Goal: Transaction & Acquisition: Download file/media

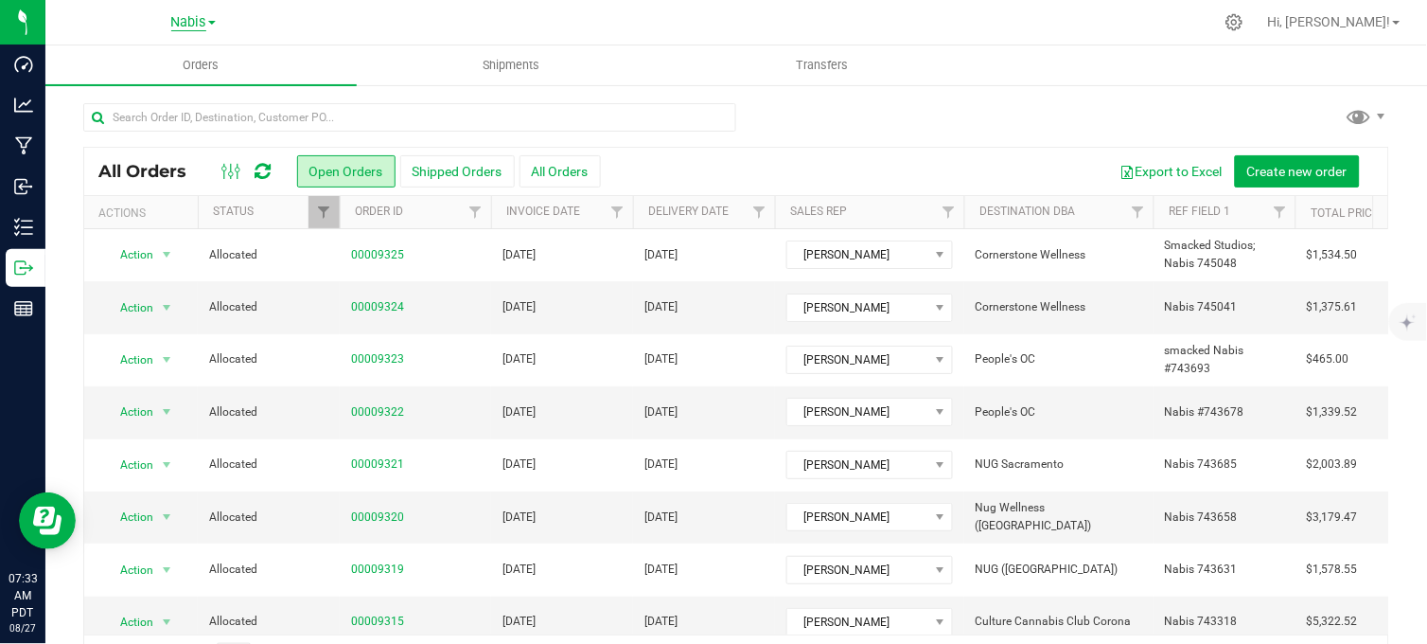
click at [202, 23] on span "Nabis" at bounding box center [188, 22] width 35 height 17
click at [131, 66] on link "MSR Supply" at bounding box center [193, 67] width 276 height 26
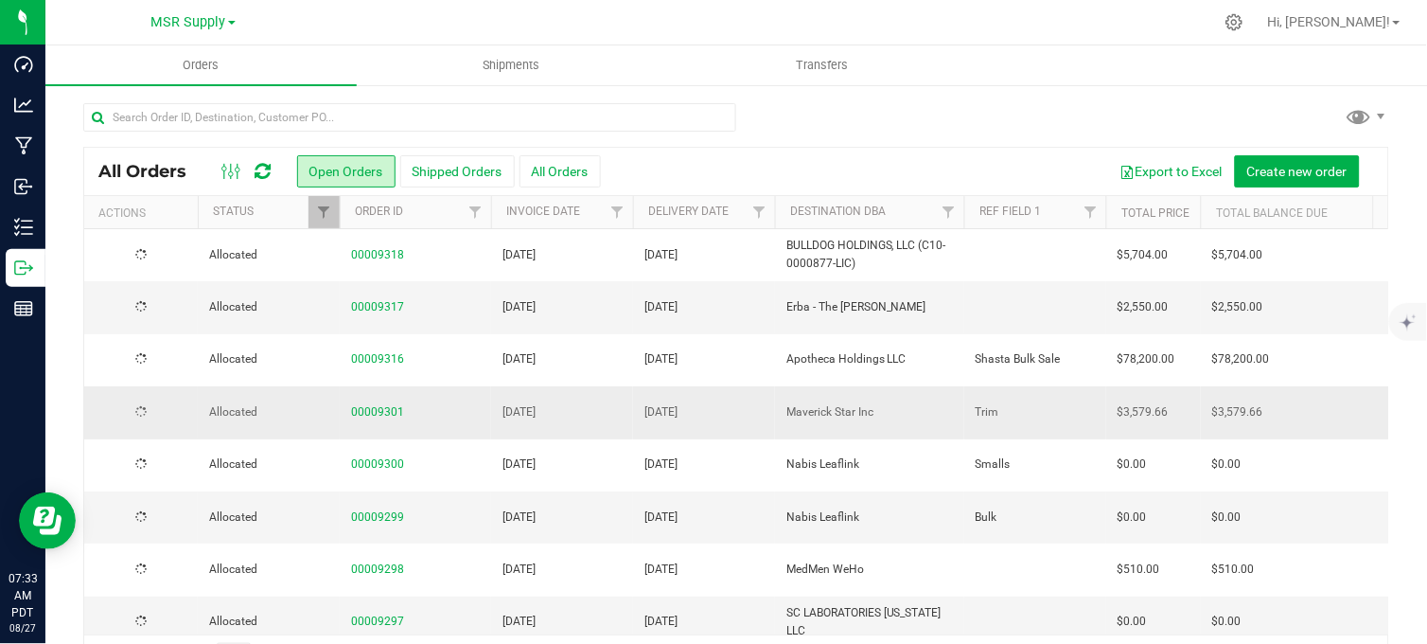
click at [891, 108] on div at bounding box center [736, 125] width 1306 height 44
click at [814, 145] on div at bounding box center [736, 125] width 1306 height 44
click at [189, 25] on span "MSR Supply" at bounding box center [188, 22] width 75 height 17
click at [120, 87] on link "Nabis" at bounding box center [193, 93] width 276 height 26
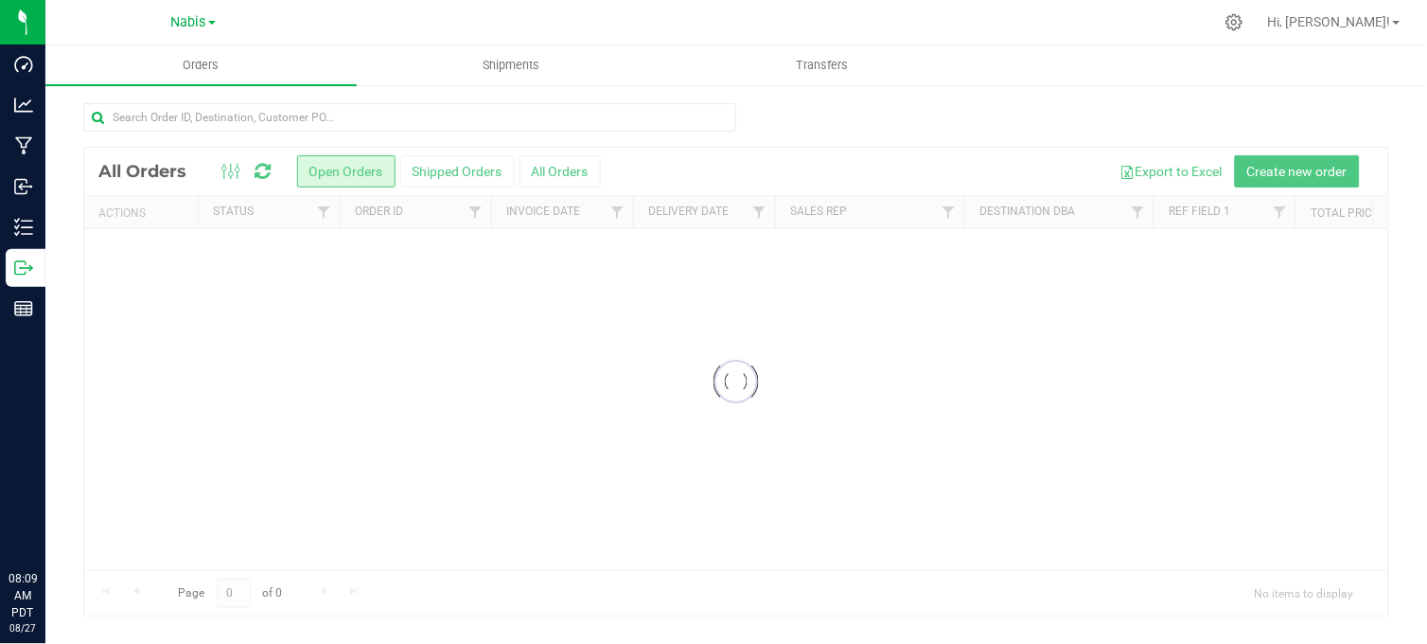
click at [956, 24] on div at bounding box center [776, 22] width 875 height 37
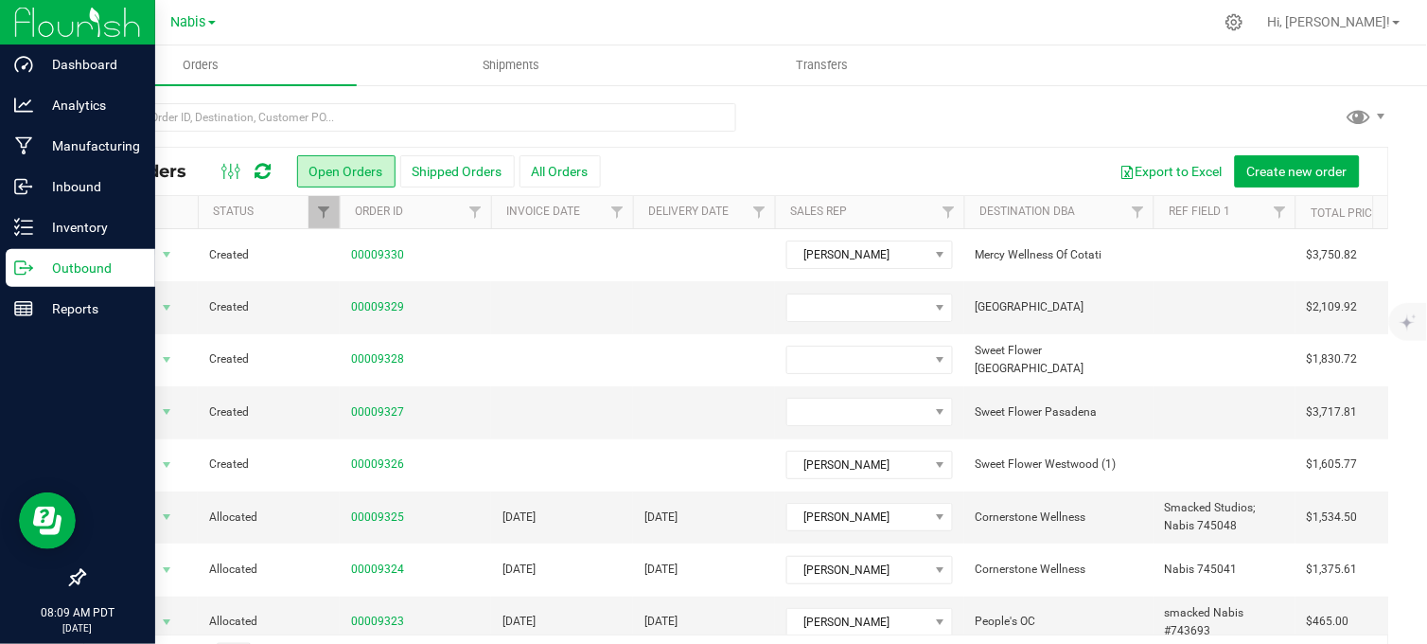
click at [24, 269] on icon at bounding box center [23, 267] width 19 height 19
click at [25, 269] on icon at bounding box center [23, 267] width 19 height 19
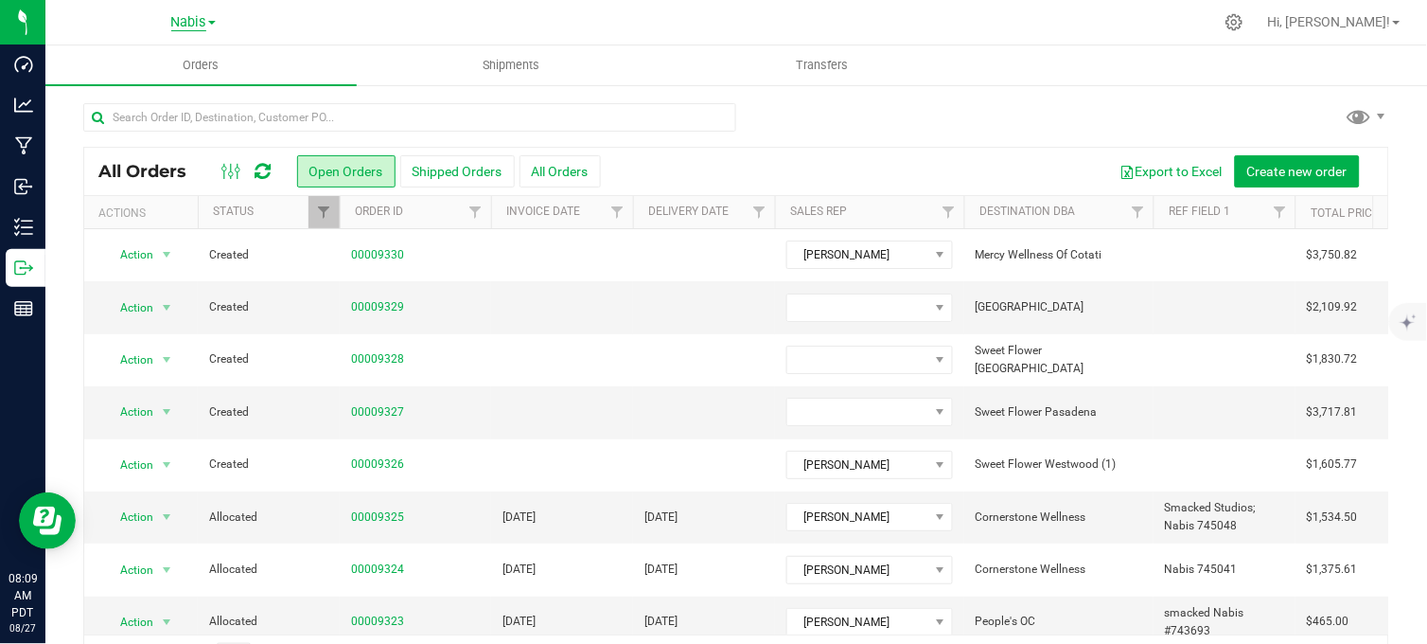
click at [184, 19] on span "Nabis" at bounding box center [188, 22] width 35 height 17
click at [126, 52] on ul "MSR Supply Nabis" at bounding box center [193, 79] width 276 height 84
click at [193, 25] on span "Nabis" at bounding box center [188, 22] width 35 height 17
click at [152, 64] on link "MSR Supply" at bounding box center [193, 67] width 276 height 26
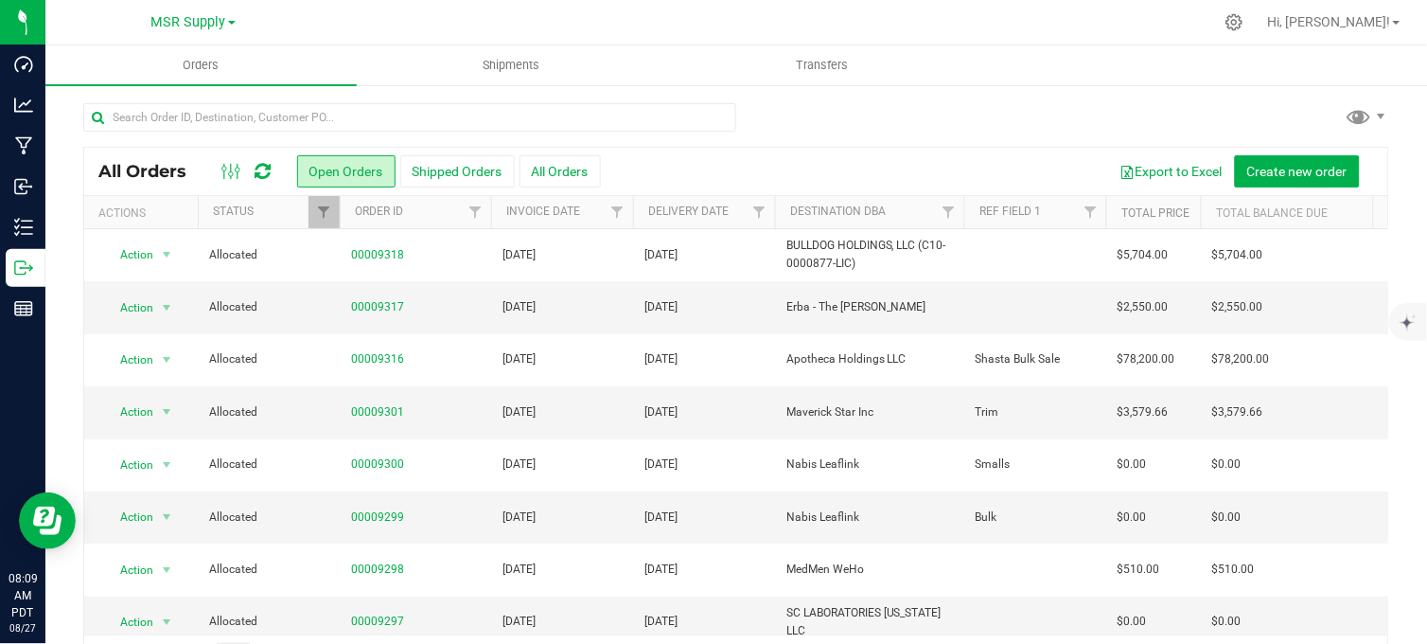
click at [394, 30] on div at bounding box center [776, 22] width 875 height 37
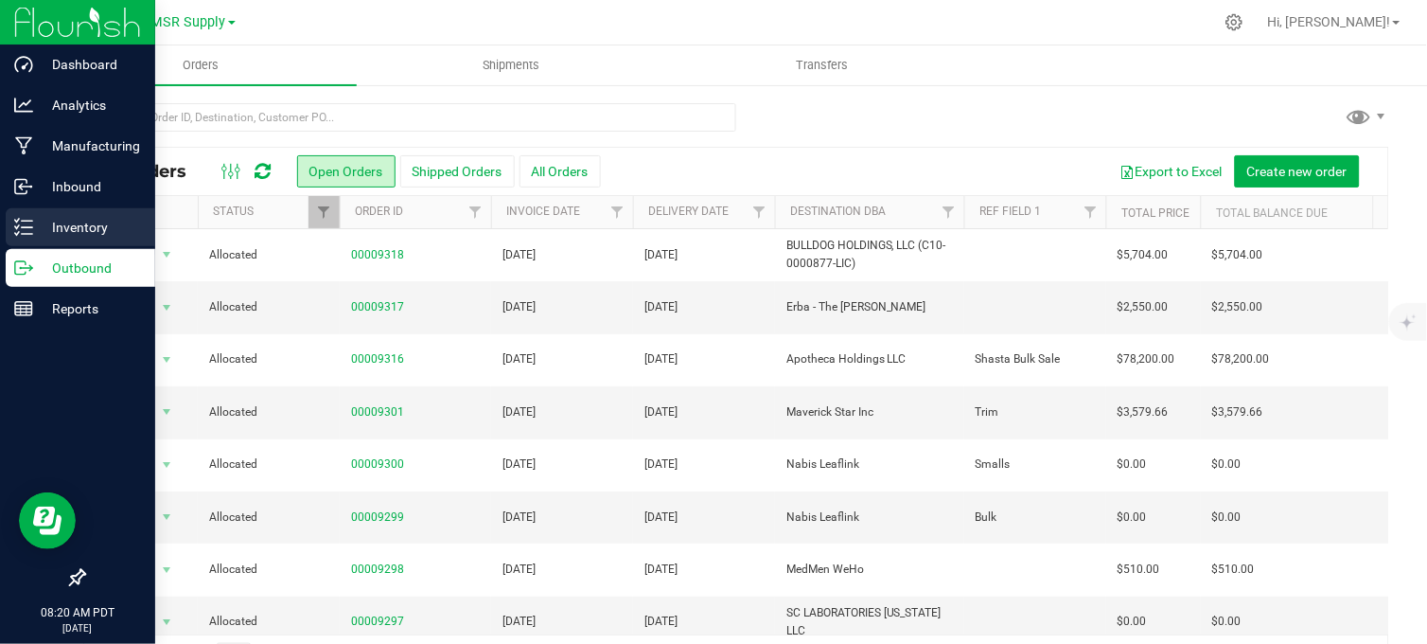
click at [30, 234] on line at bounding box center [27, 234] width 10 height 0
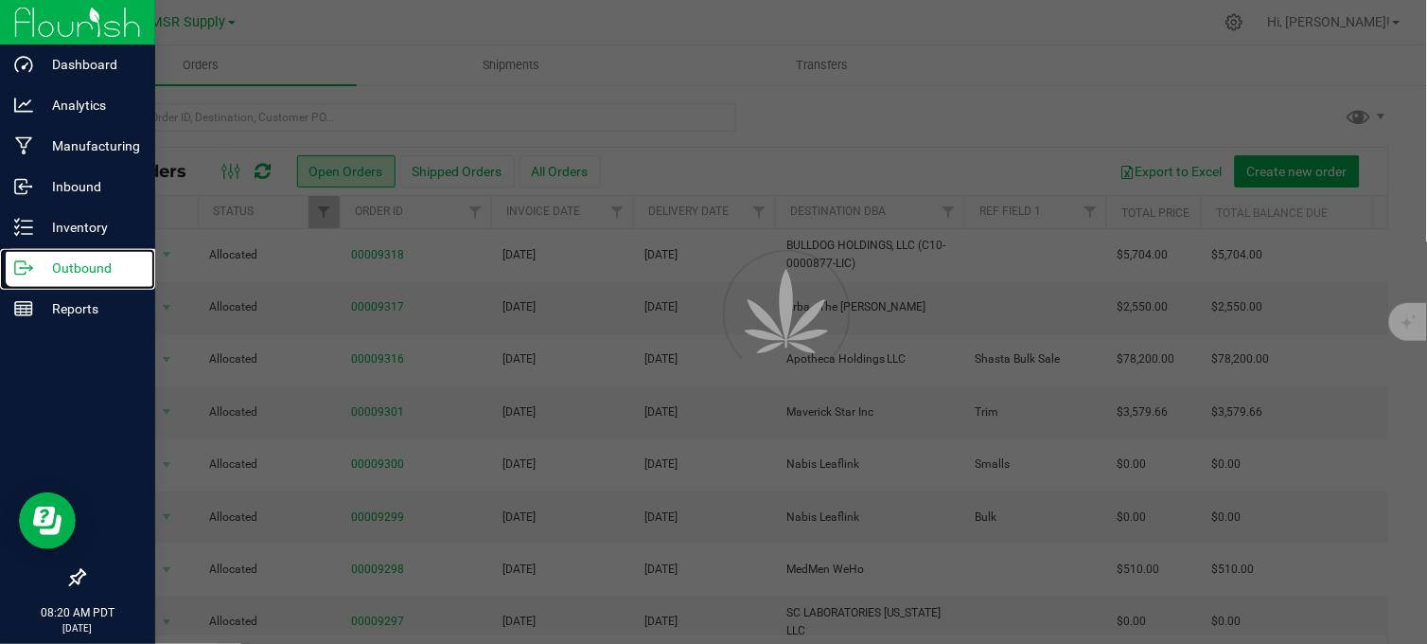
click at [24, 267] on icon at bounding box center [23, 267] width 19 height 19
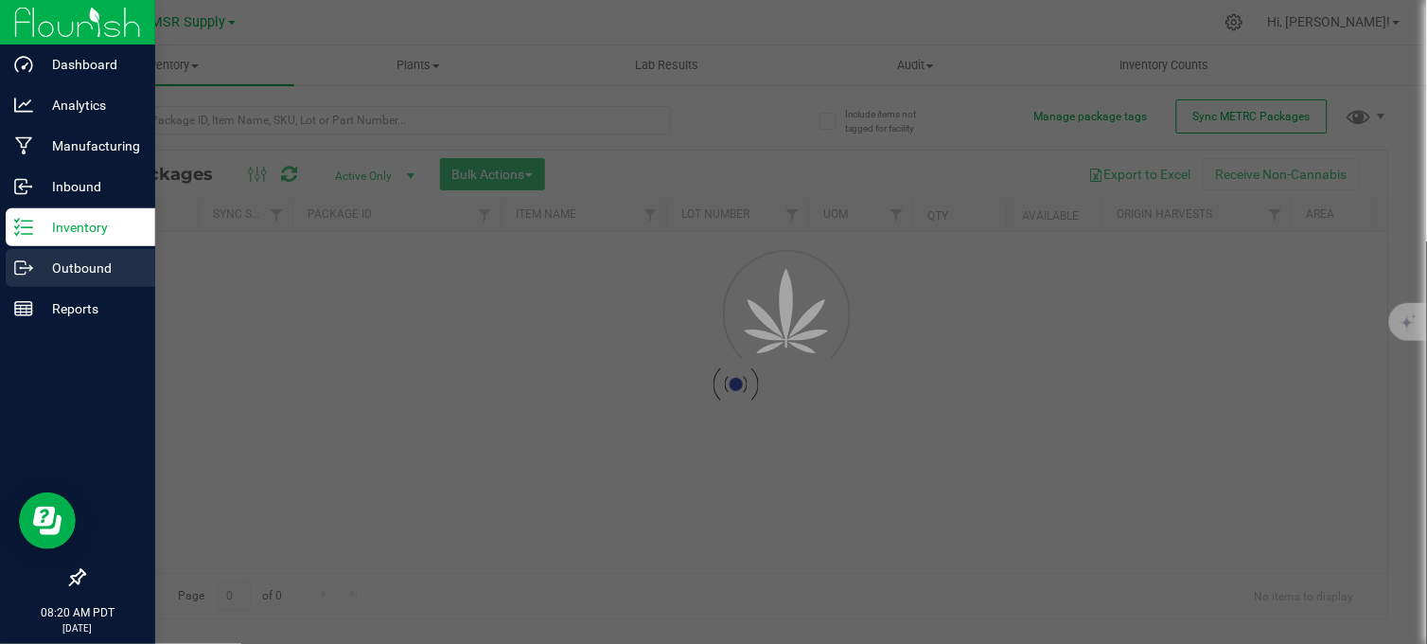
click at [43, 267] on p "Outbound" at bounding box center [90, 267] width 114 height 23
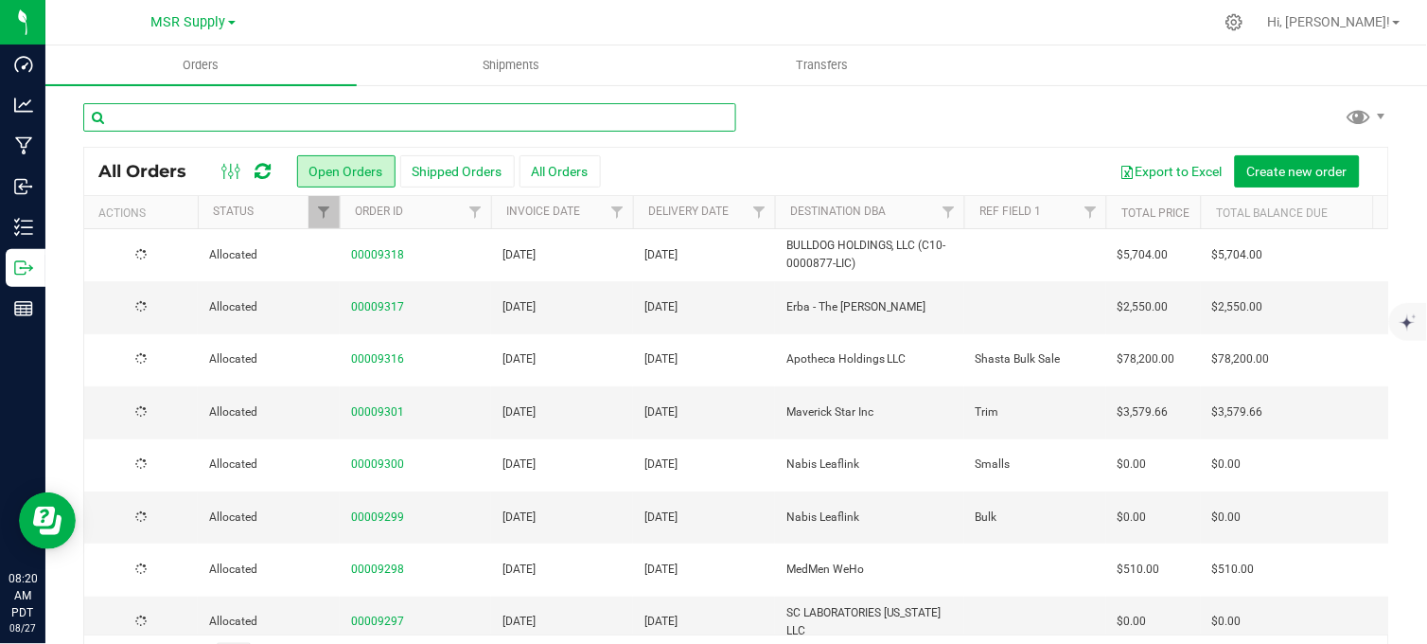
click at [148, 124] on input "text" at bounding box center [409, 117] width 653 height 28
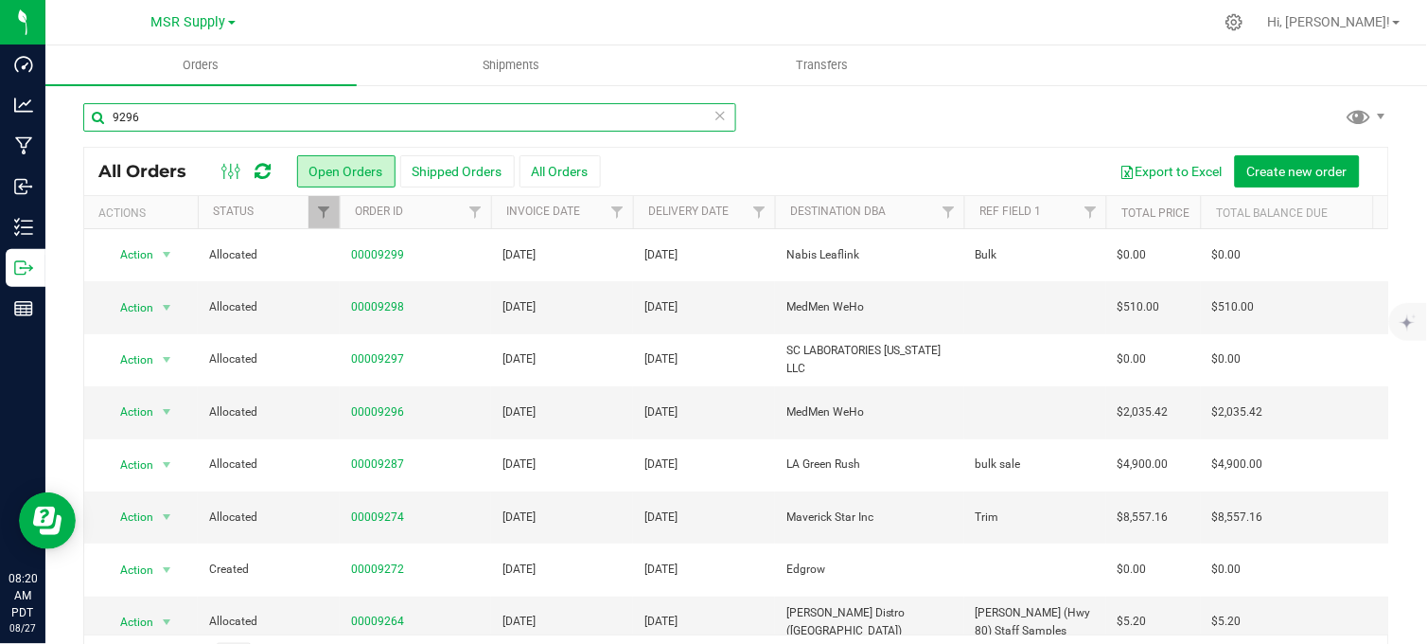
type input "9296"
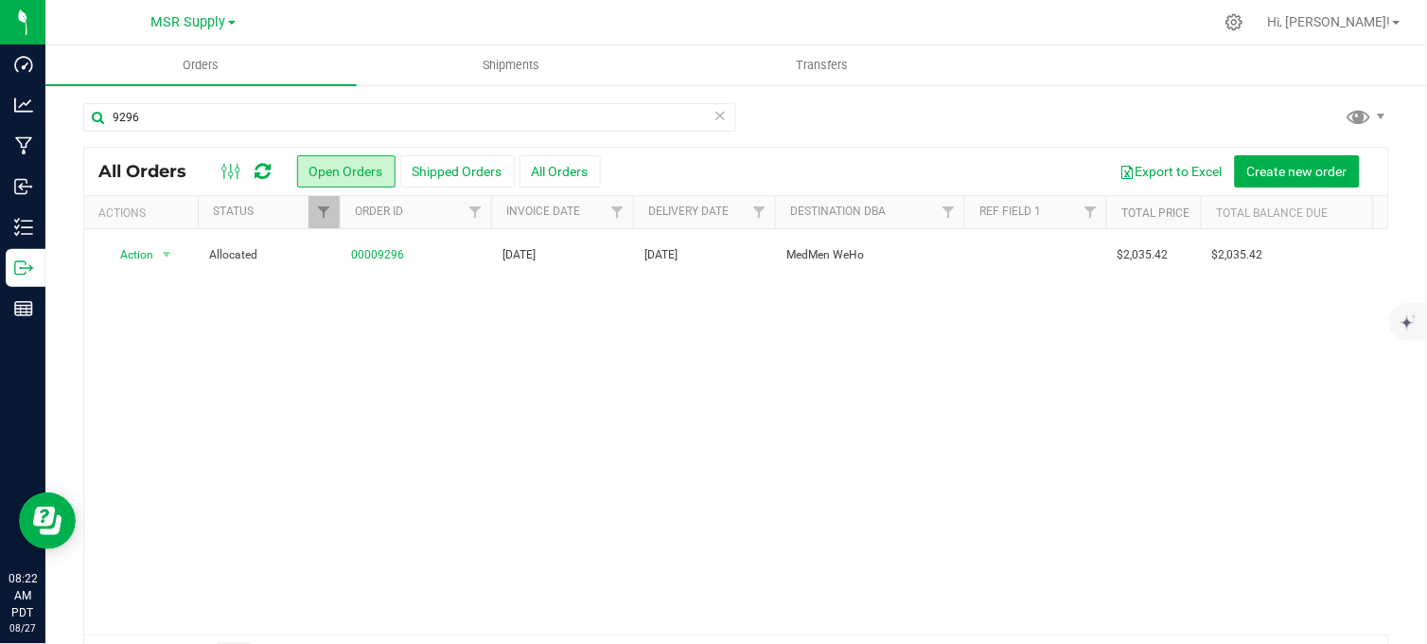
click at [876, 116] on div "9296" at bounding box center [736, 125] width 1306 height 44
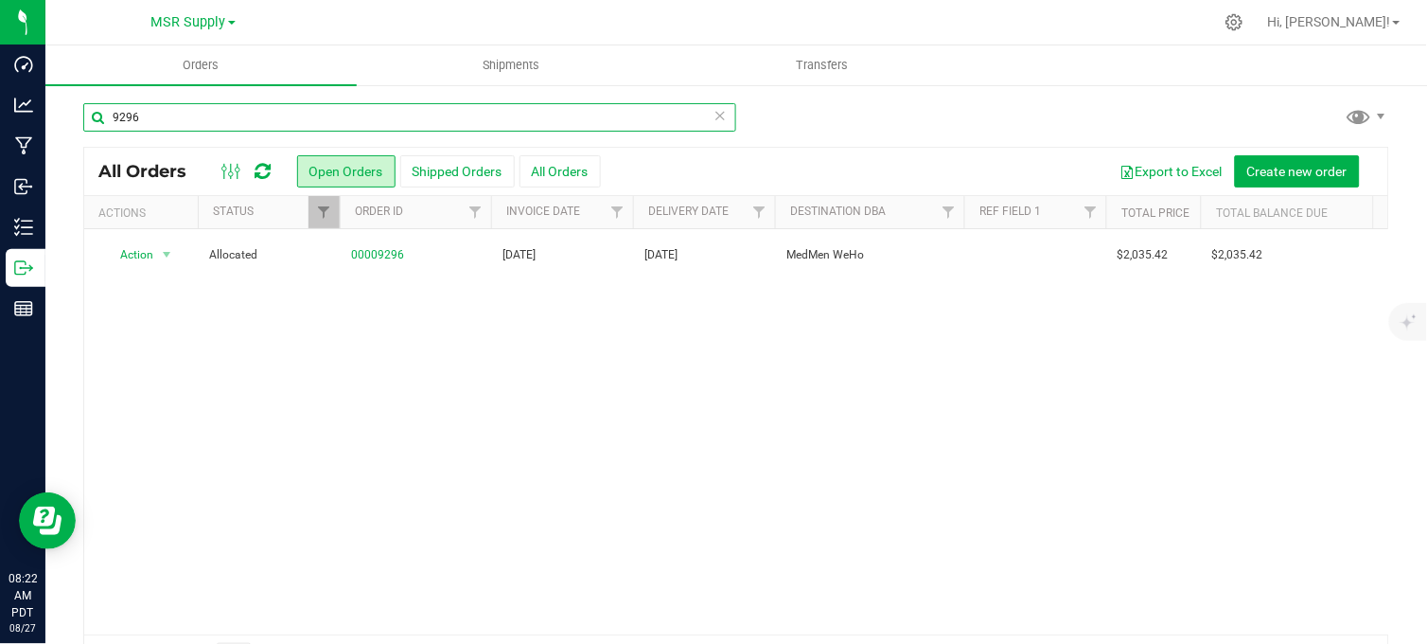
click at [722, 116] on input "9296" at bounding box center [409, 117] width 653 height 28
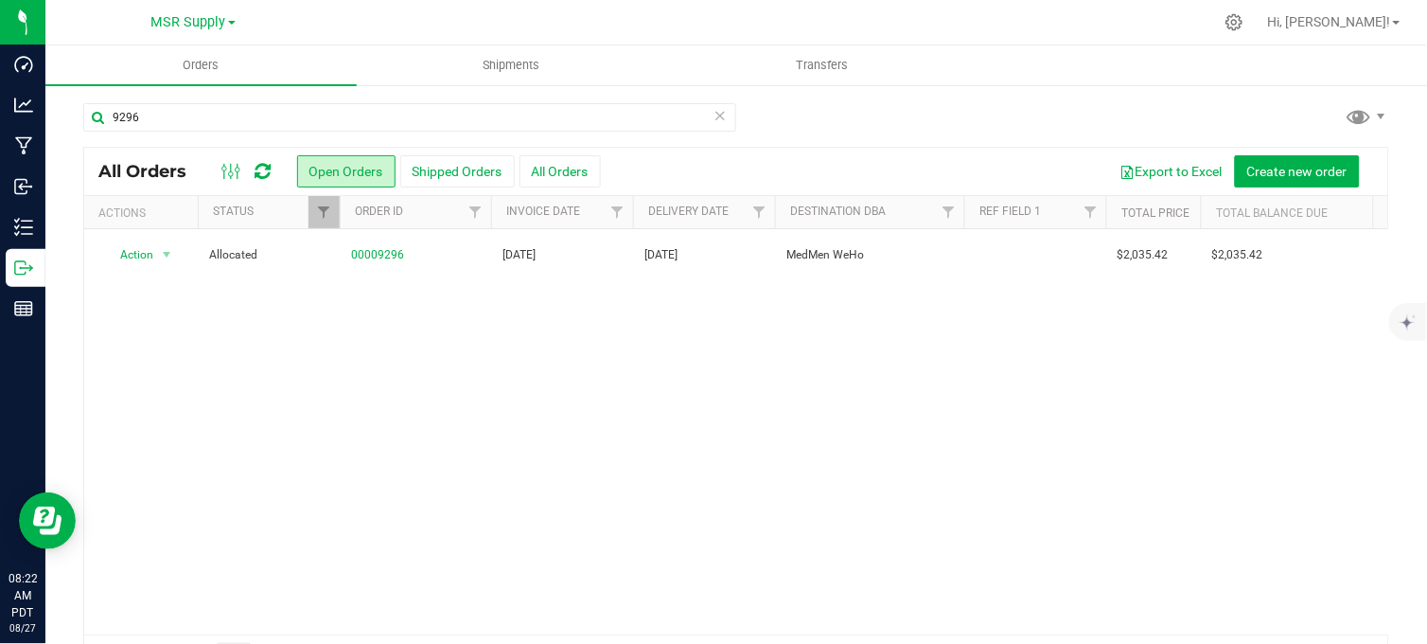
click at [716, 115] on icon at bounding box center [720, 114] width 13 height 23
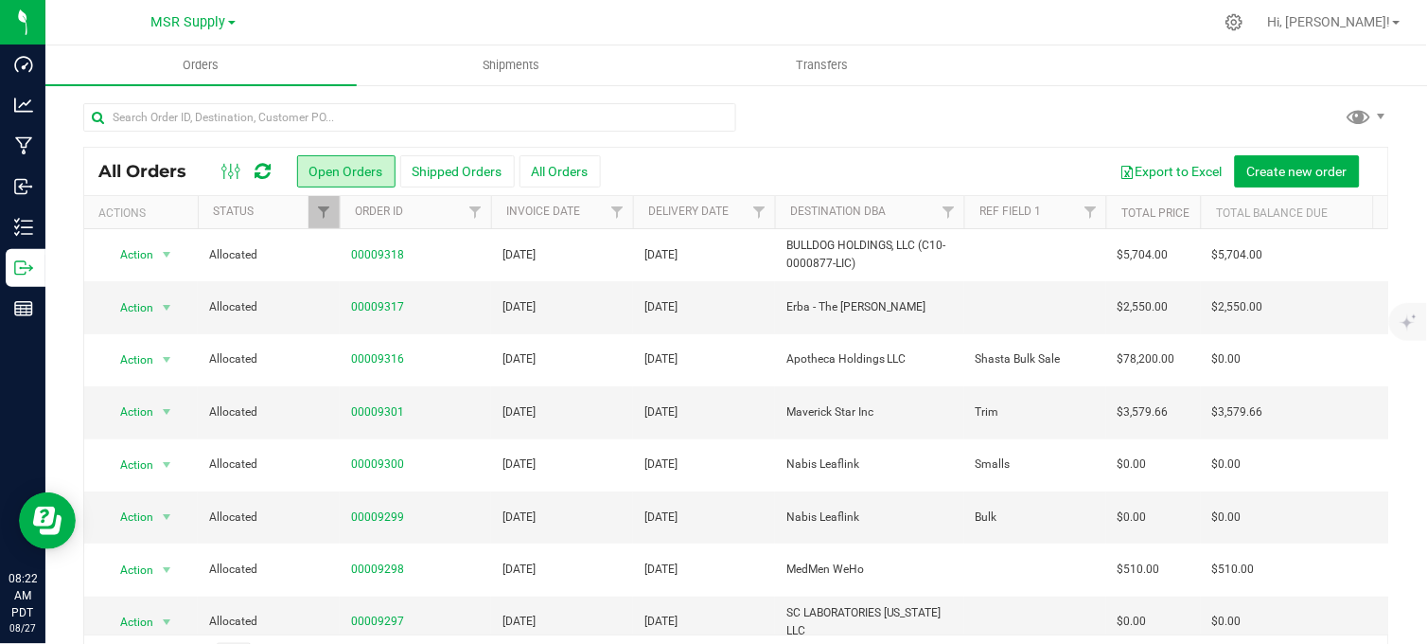
click at [881, 130] on div at bounding box center [736, 125] width 1306 height 44
click at [777, 104] on div at bounding box center [736, 125] width 1306 height 44
click at [187, 25] on span "MSR Supply" at bounding box center [188, 22] width 75 height 17
click at [111, 88] on link "Nabis" at bounding box center [193, 93] width 276 height 26
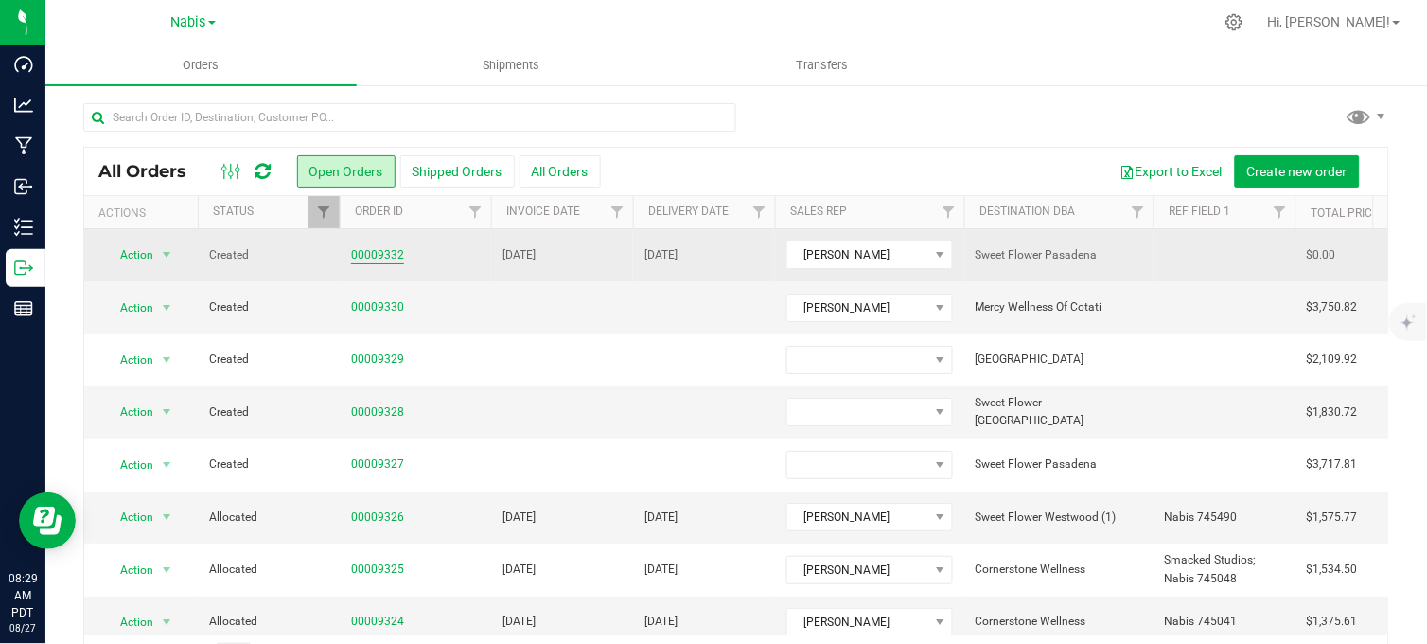
click at [364, 259] on link "00009332" at bounding box center [377, 255] width 53 height 18
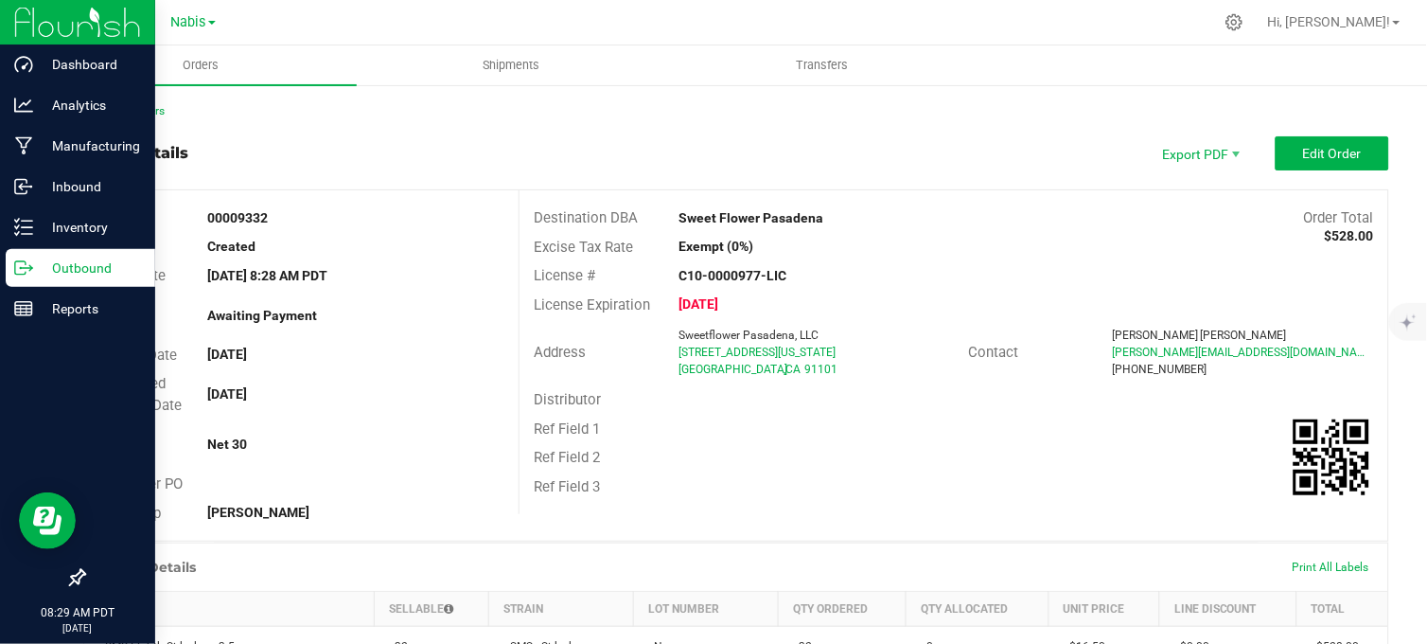
click at [36, 269] on p "Outbound" at bounding box center [90, 267] width 114 height 23
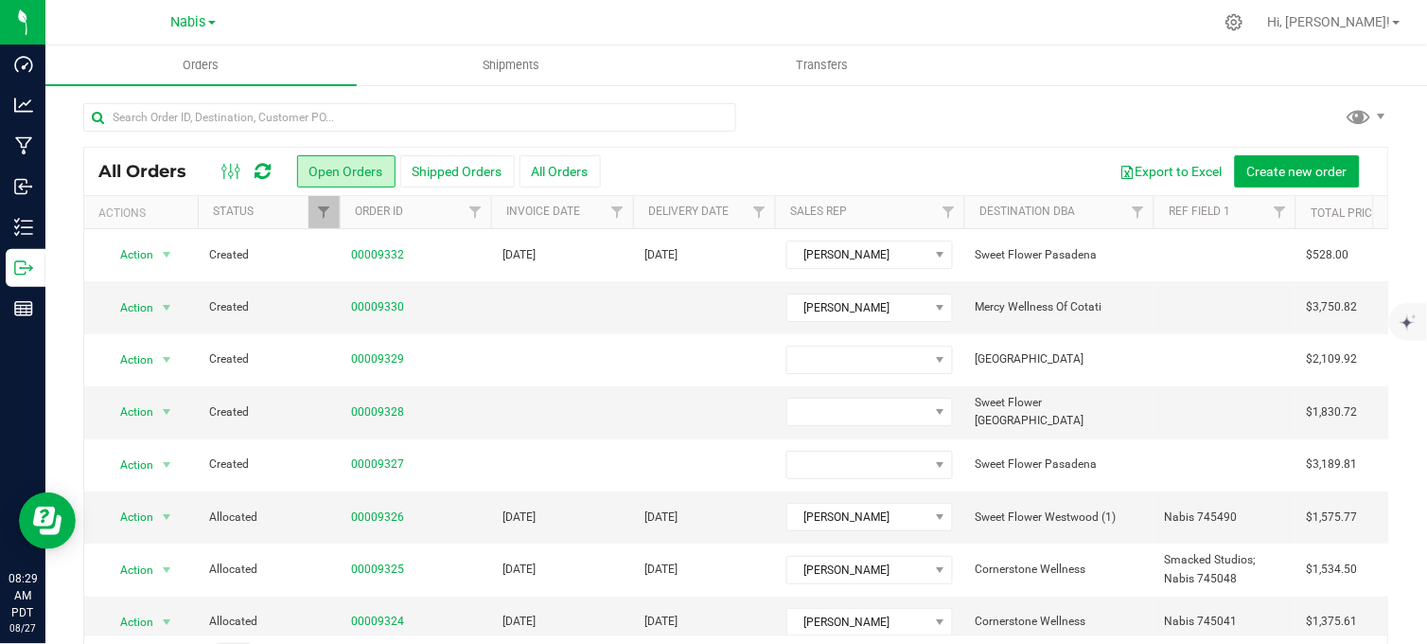
click at [973, 103] on div at bounding box center [736, 125] width 1306 height 44
click at [200, 17] on span "Nabis" at bounding box center [188, 22] width 35 height 17
click at [110, 8] on div "Nabis MSR Supply Nabis" at bounding box center [193, 22] width 276 height 29
click at [315, 26] on div "Nabis MSR Supply Nabis" at bounding box center [193, 22] width 276 height 29
drag, startPoint x: 641, startPoint y: 20, endPoint x: 589, endPoint y: 30, distance: 53.1
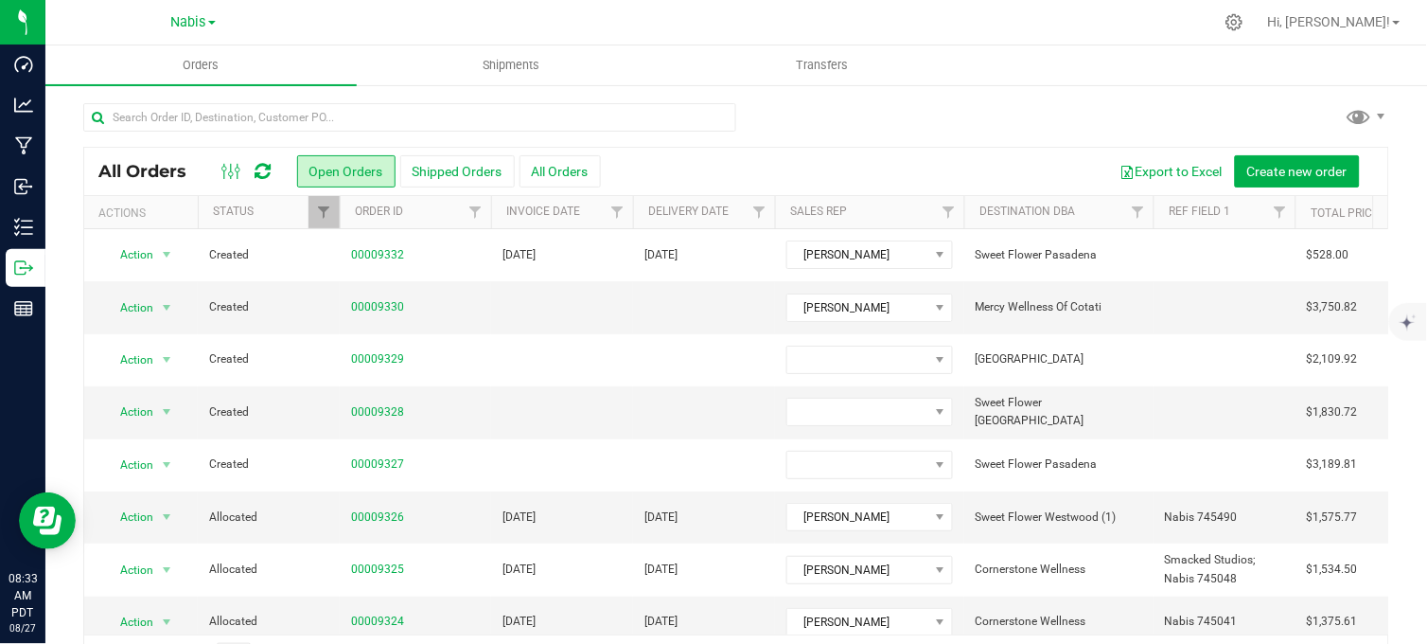
click at [639, 20] on div at bounding box center [776, 22] width 875 height 37
click at [373, 416] on link "00009328" at bounding box center [377, 412] width 53 height 18
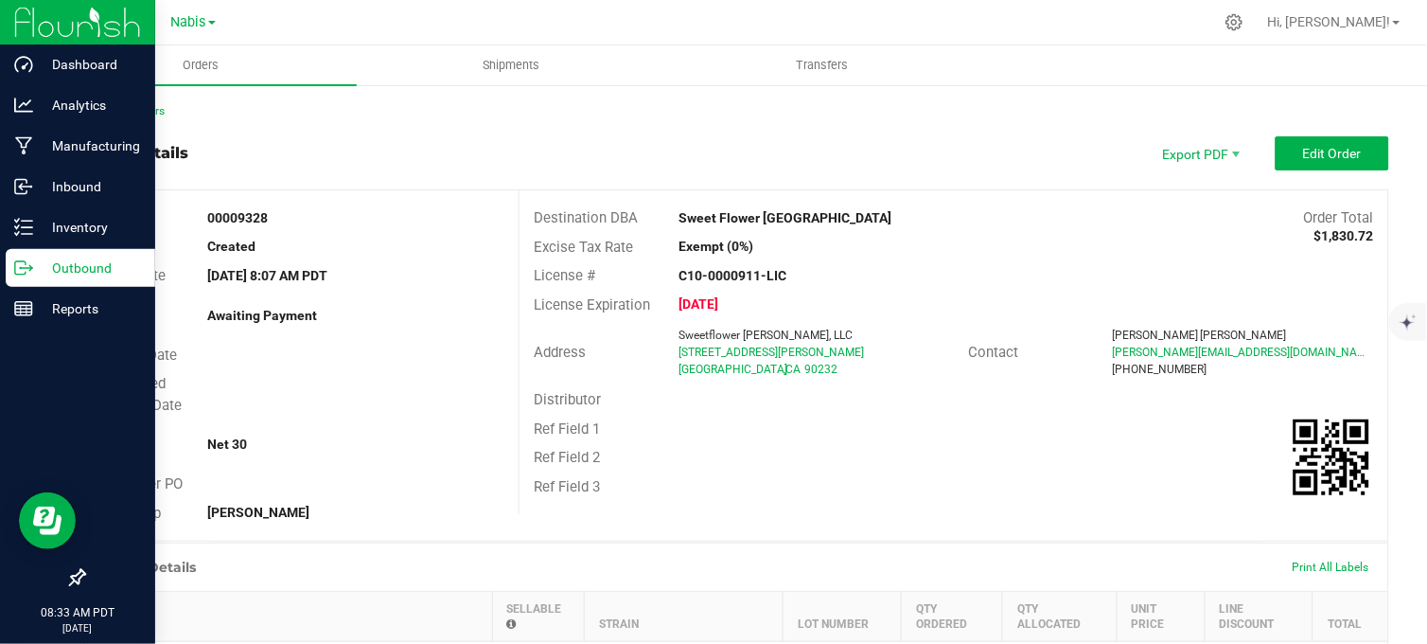
click at [15, 262] on icon at bounding box center [23, 267] width 19 height 19
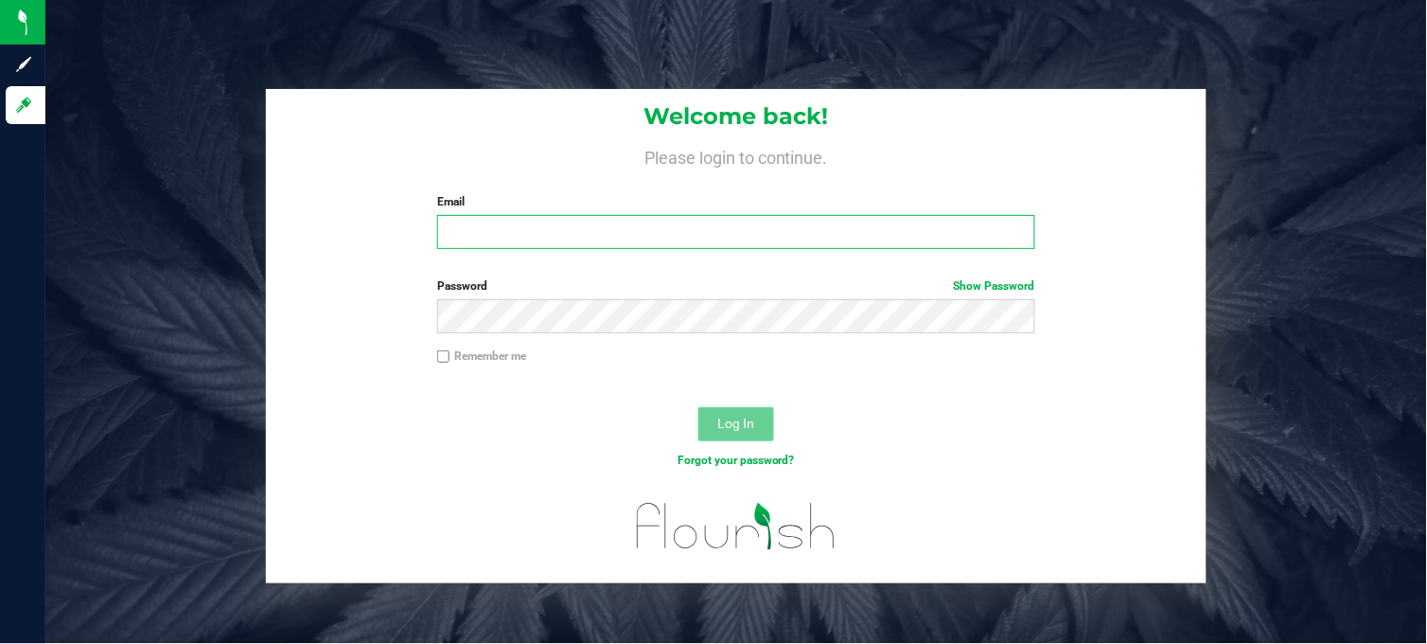
type input "[EMAIL_ADDRESS][PERSON_NAME][DOMAIN_NAME]"
click at [739, 421] on span "Log In" at bounding box center [735, 422] width 37 height 15
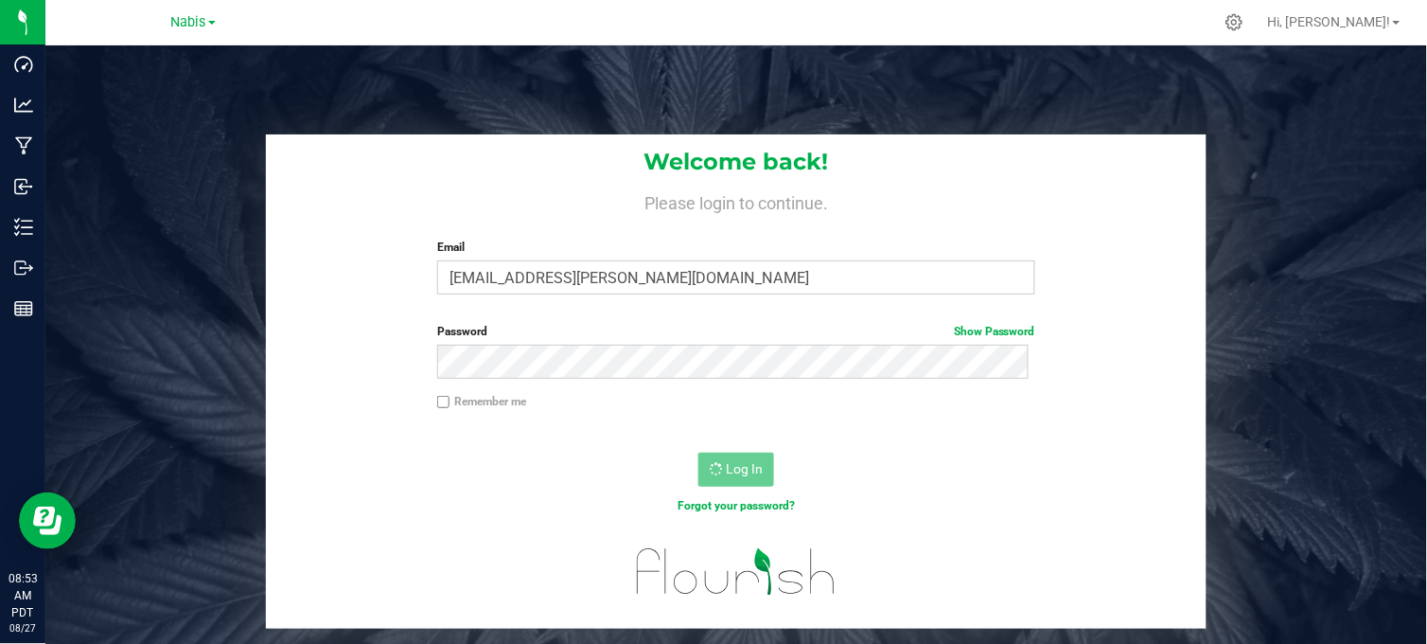
click at [1246, 239] on div "Welcome back! Please login to continue. Email stevie.endy@vantagepointdistro.co…" at bounding box center [736, 381] width 1410 height 494
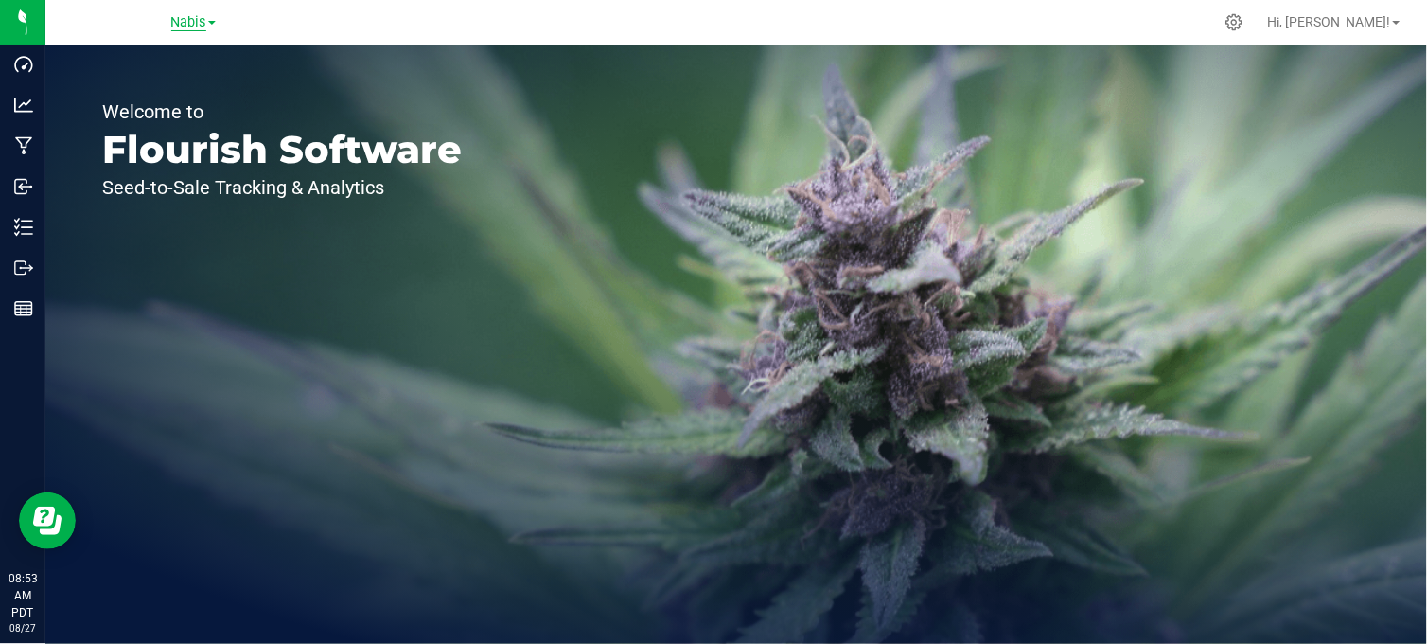
click at [194, 23] on span "Nabis" at bounding box center [188, 22] width 35 height 17
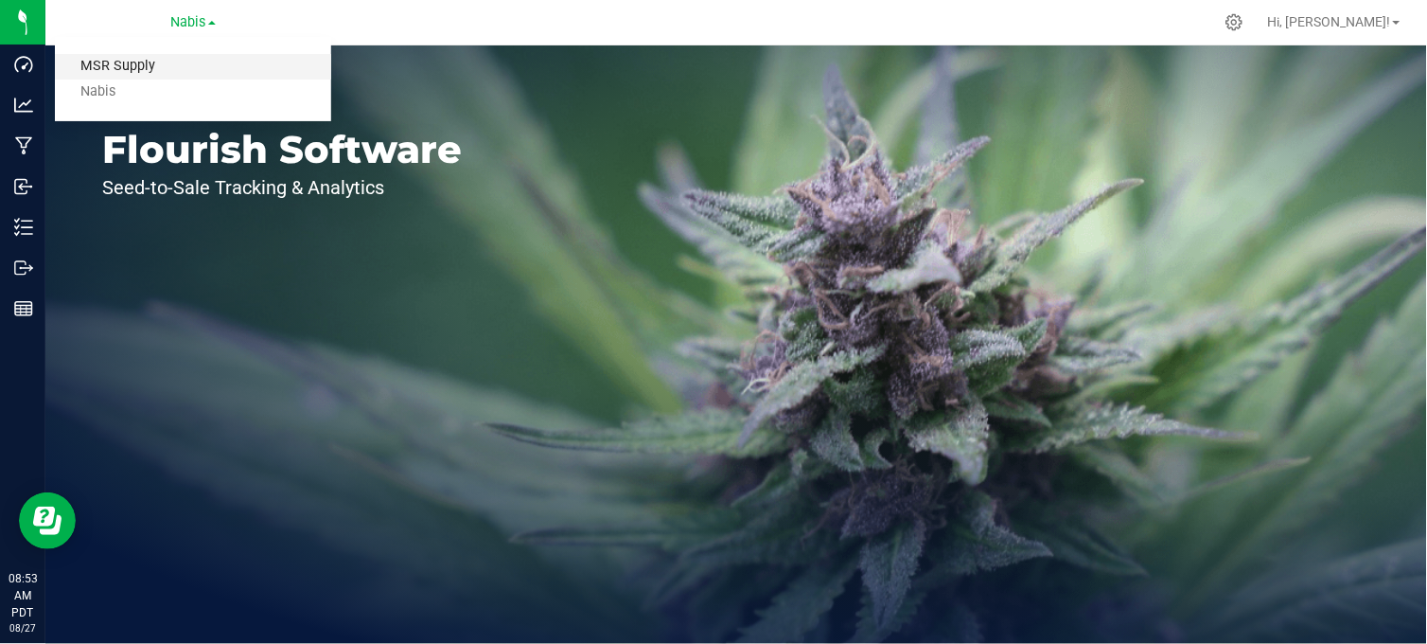
click at [156, 60] on link "MSR Supply" at bounding box center [193, 67] width 276 height 26
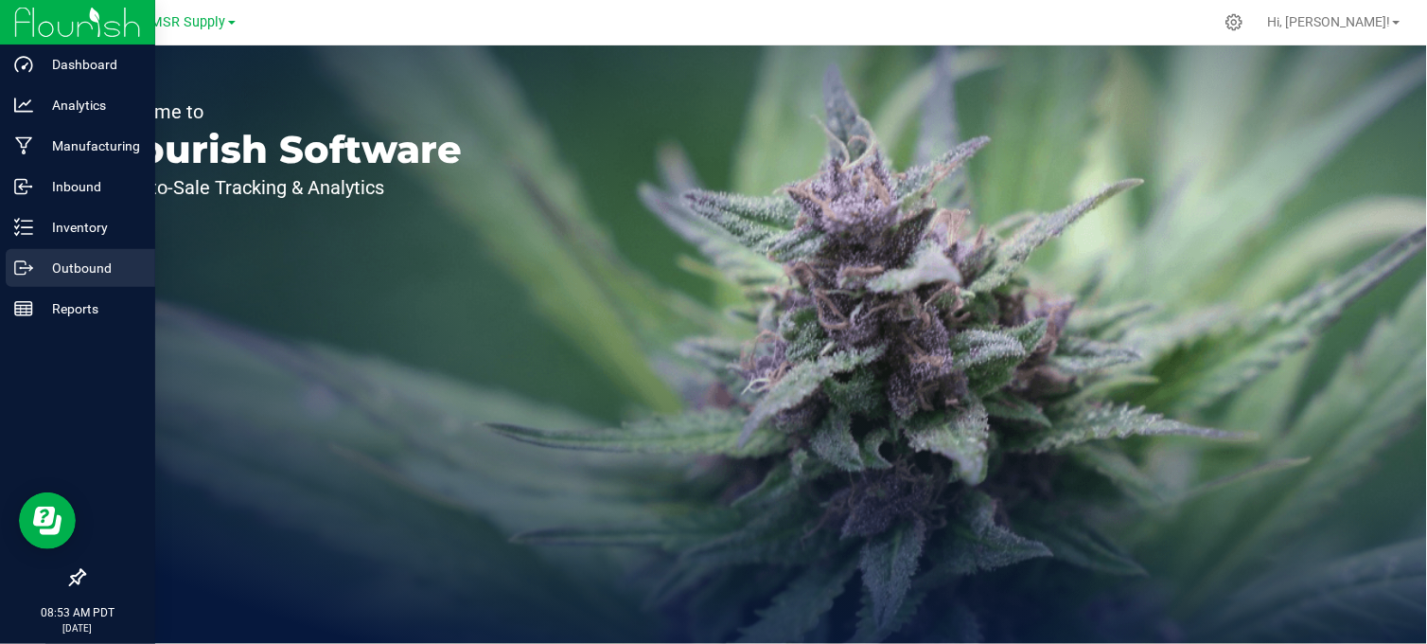
click at [42, 266] on p "Outbound" at bounding box center [90, 267] width 114 height 23
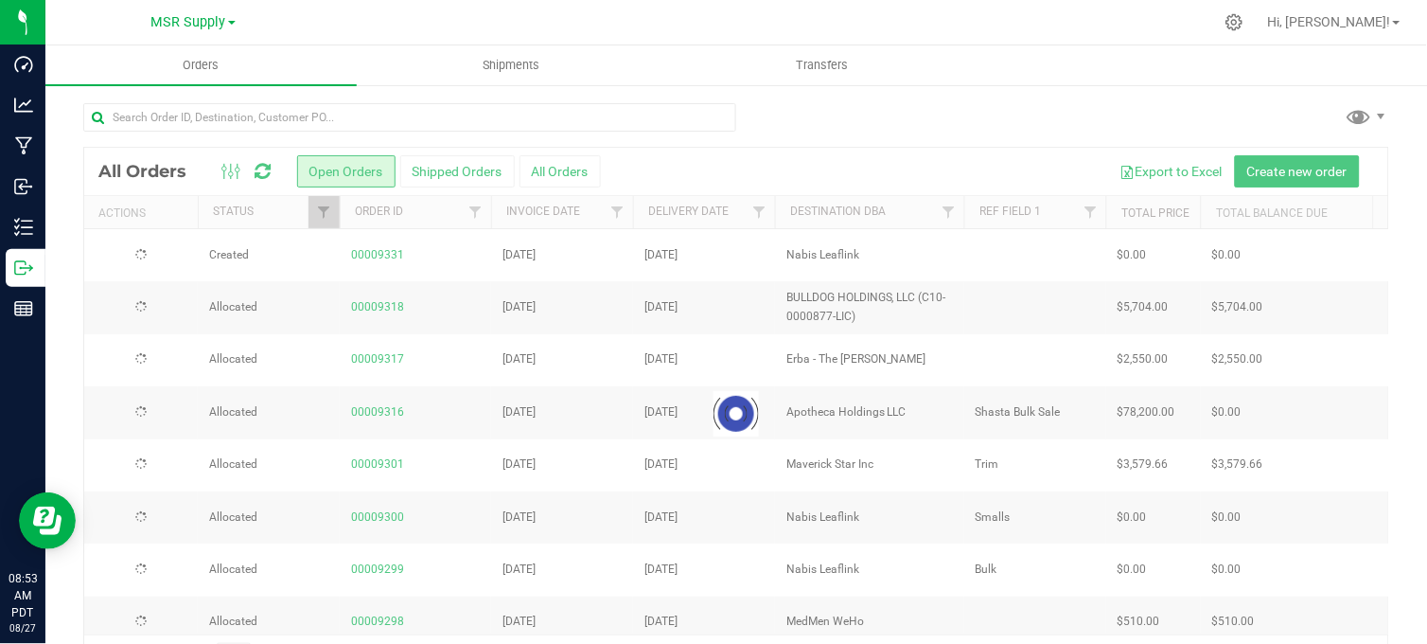
click at [935, 119] on div at bounding box center [736, 125] width 1306 height 44
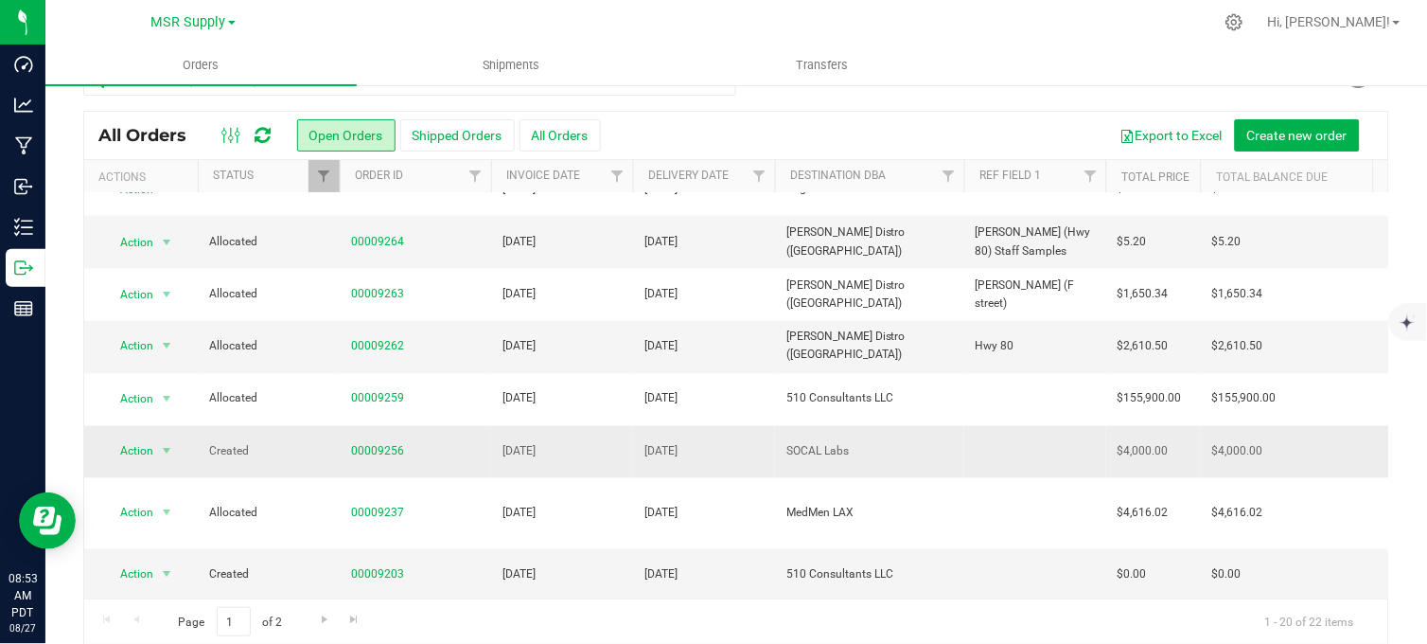
scroll to position [57, 0]
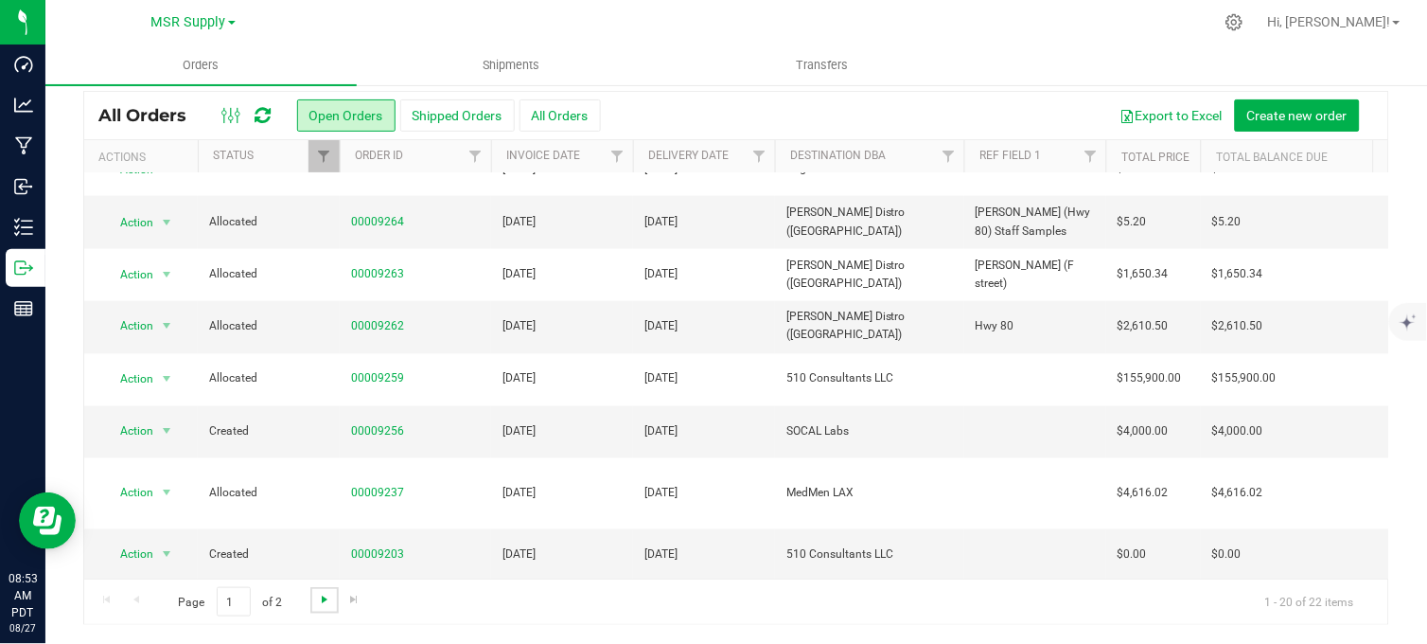
click at [326, 597] on span "Go to the next page" at bounding box center [324, 599] width 15 height 15
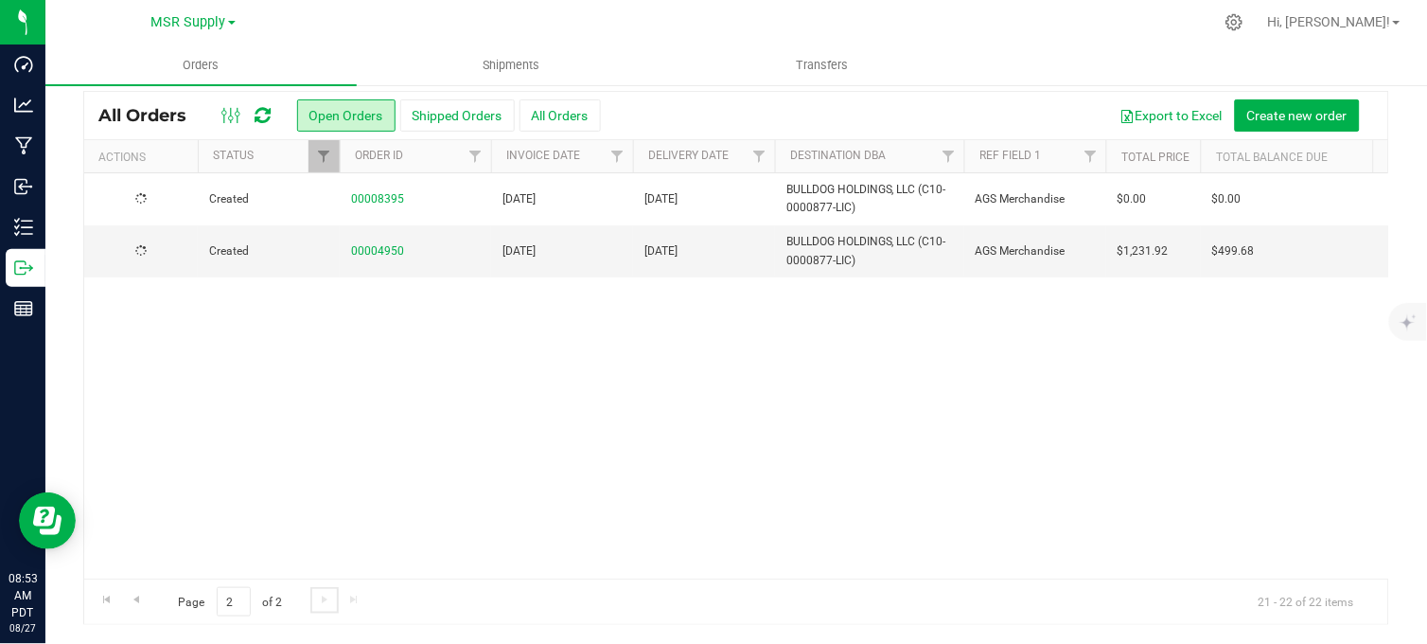
scroll to position [0, 0]
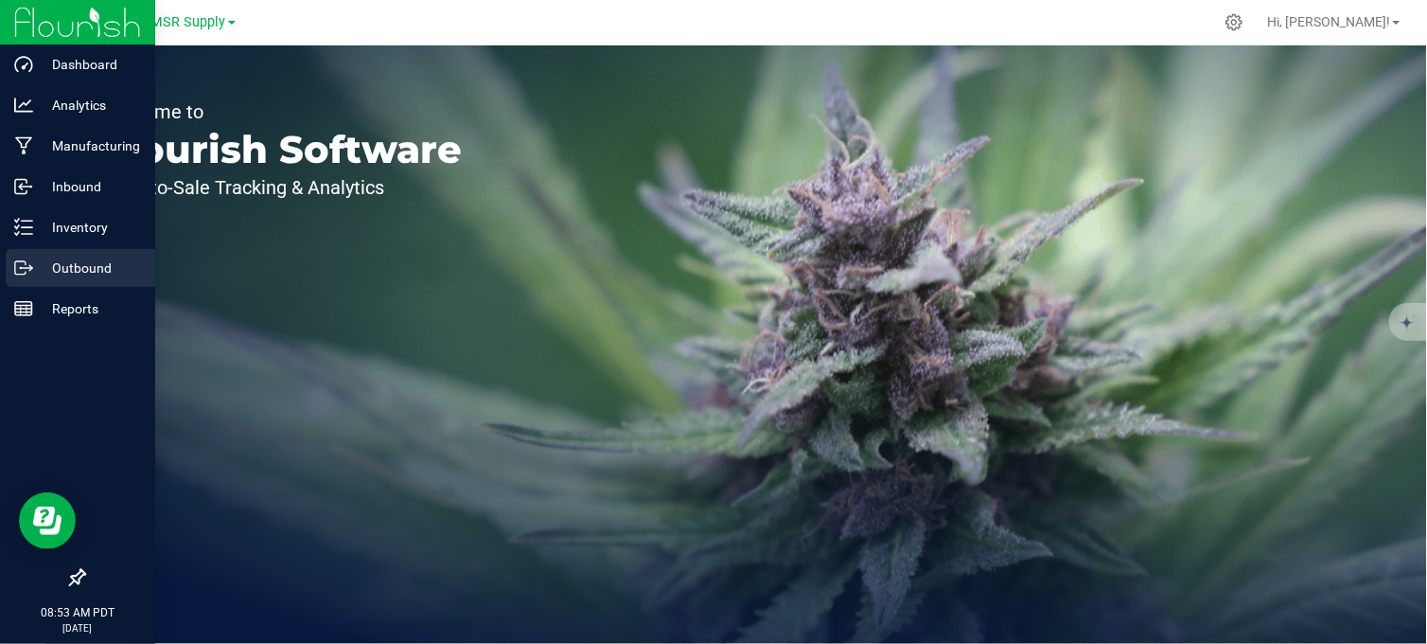
click at [28, 268] on line at bounding box center [27, 268] width 10 height 0
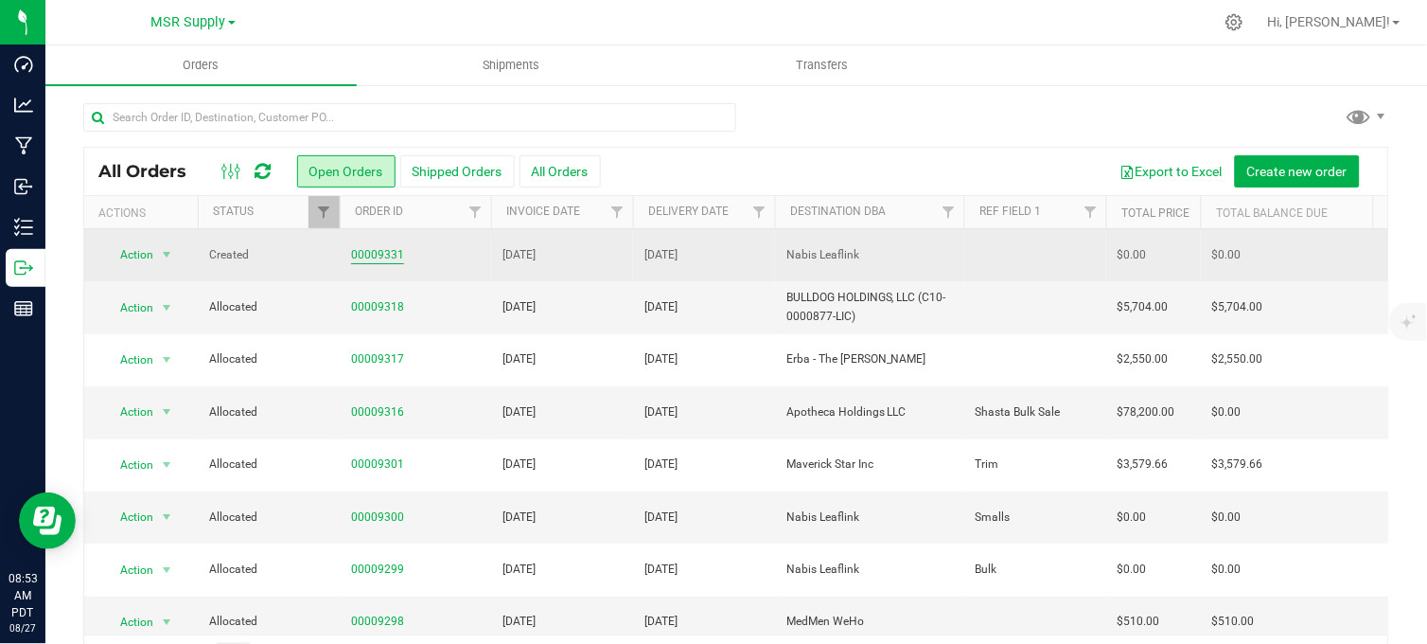
click at [377, 261] on link "00009331" at bounding box center [377, 255] width 53 height 18
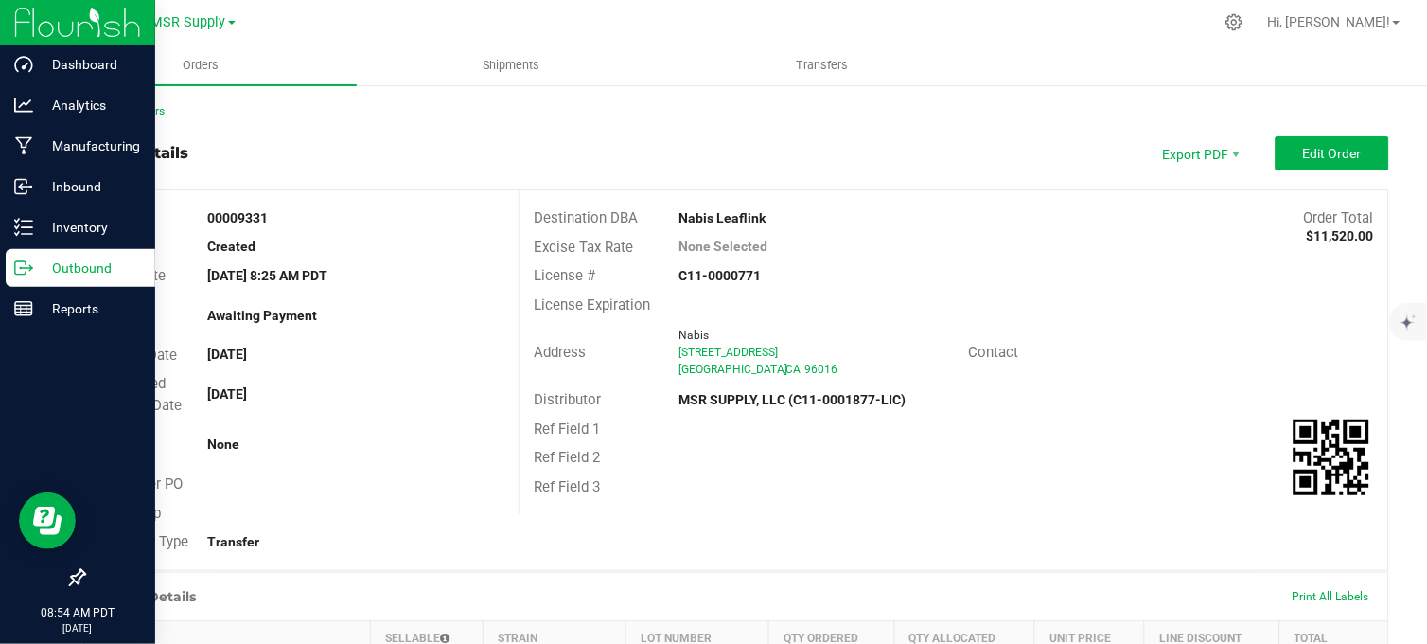
click at [33, 269] on p "Outbound" at bounding box center [90, 267] width 114 height 23
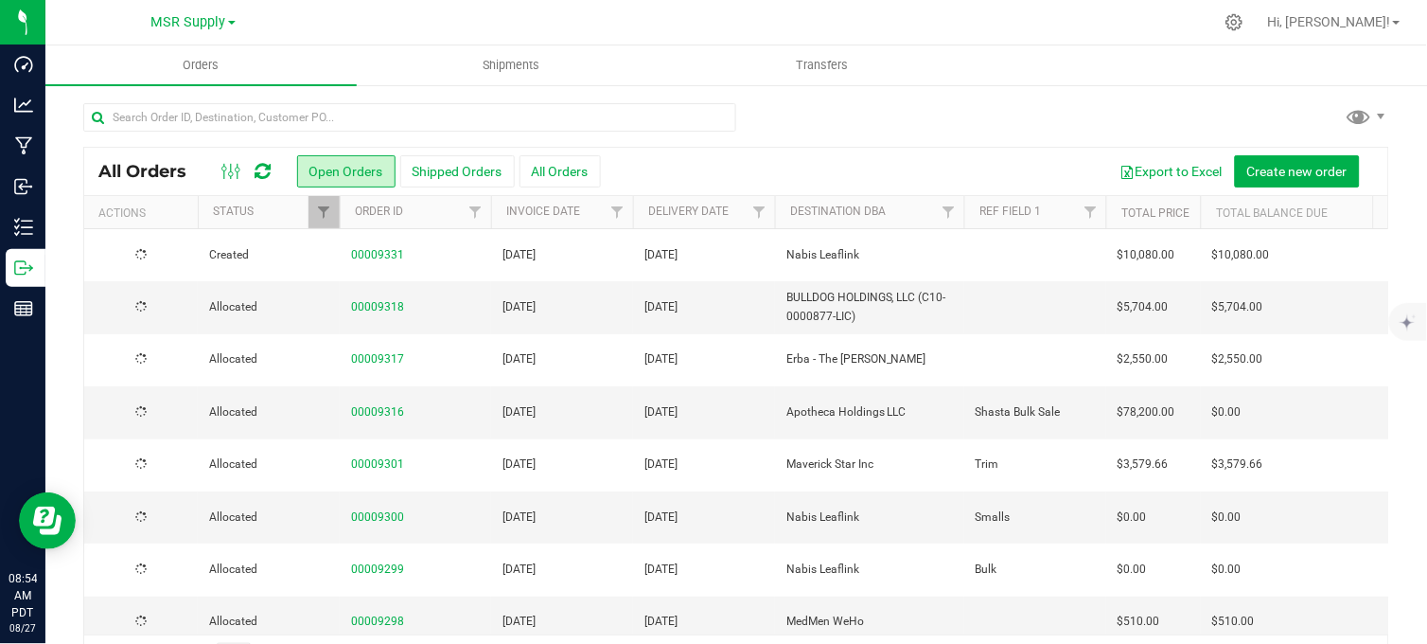
click at [905, 120] on div at bounding box center [736, 125] width 1306 height 44
click at [940, 120] on div at bounding box center [736, 125] width 1306 height 44
click at [320, 11] on div "MSR Supply MSR Supply Nabis" at bounding box center [193, 22] width 276 height 29
click at [175, 23] on span "MSR Supply" at bounding box center [188, 22] width 75 height 17
click at [127, 87] on link "Nabis" at bounding box center [193, 93] width 276 height 26
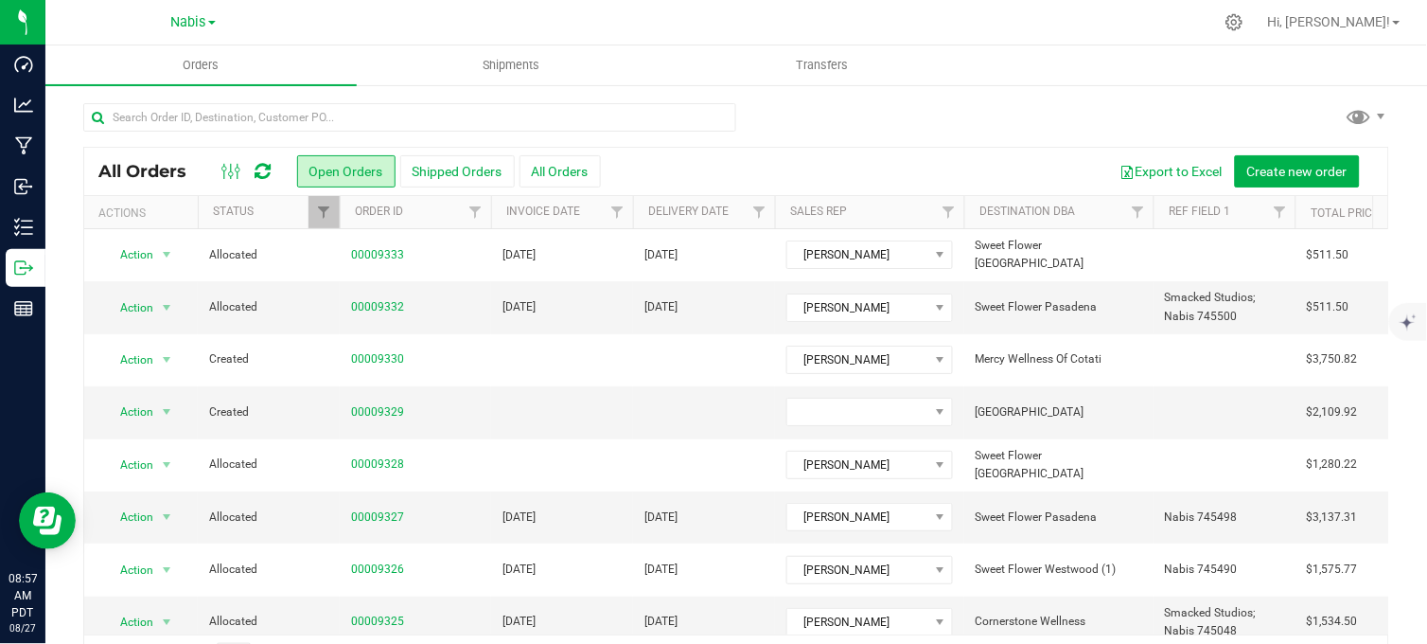
click at [827, 109] on div at bounding box center [736, 125] width 1306 height 44
drag, startPoint x: 352, startPoint y: 33, endPoint x: 253, endPoint y: 42, distance: 99.7
click at [352, 33] on div at bounding box center [776, 22] width 875 height 37
click at [194, 25] on span "Nabis" at bounding box center [188, 22] width 35 height 17
click at [151, 63] on link "MSR Supply" at bounding box center [193, 67] width 276 height 26
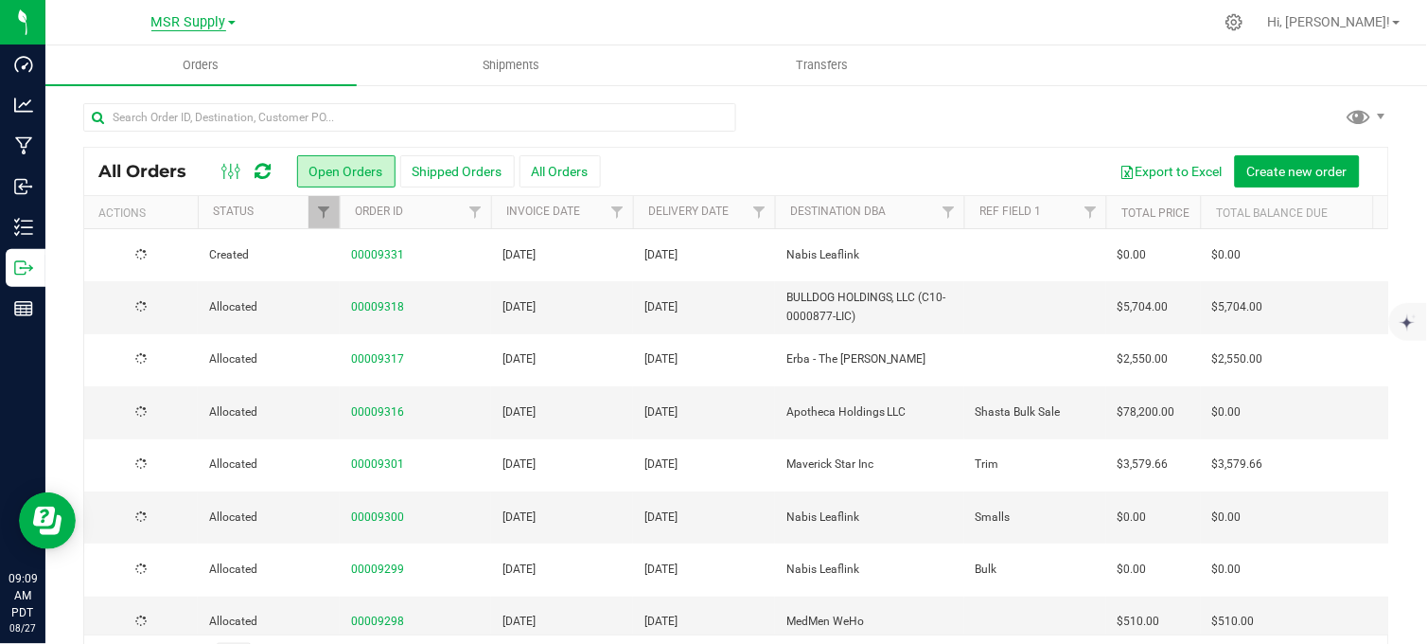
click at [172, 17] on span "MSR Supply" at bounding box center [188, 22] width 75 height 17
click at [121, 87] on link "Nabis" at bounding box center [193, 93] width 276 height 26
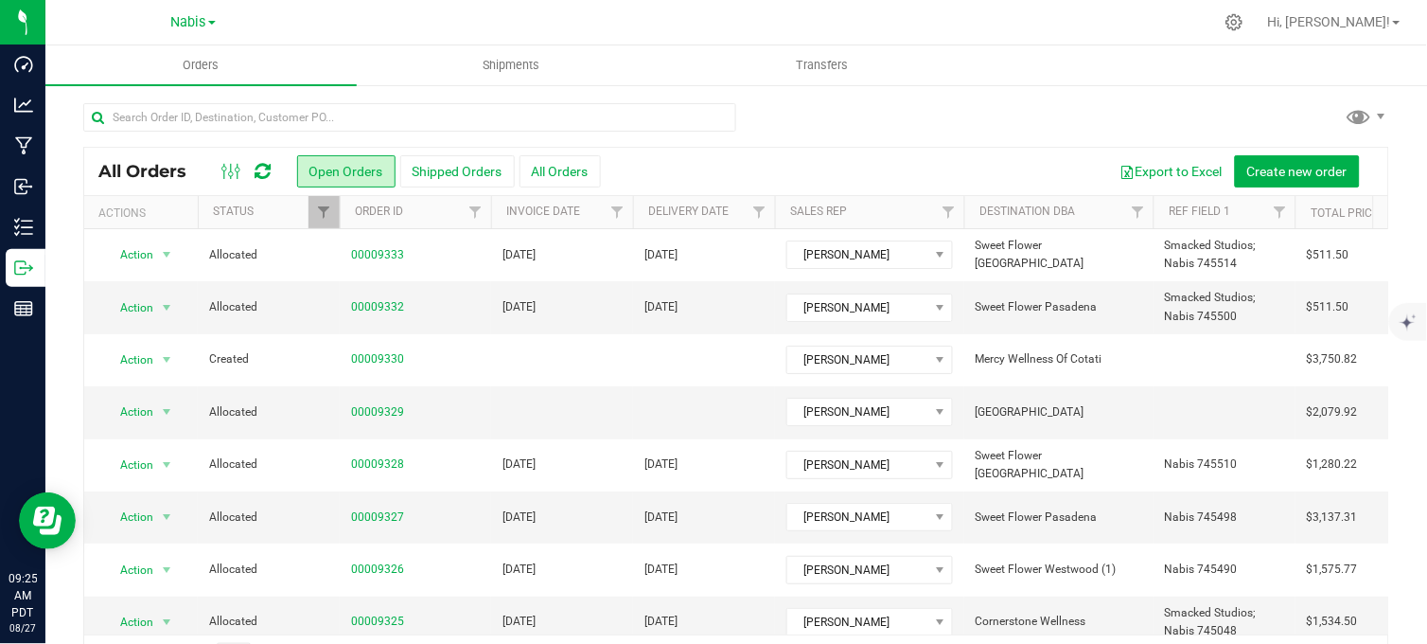
click at [804, 129] on div at bounding box center [736, 125] width 1306 height 44
click at [194, 24] on span "Nabis" at bounding box center [188, 22] width 35 height 17
click at [155, 67] on link "MSR Supply" at bounding box center [193, 67] width 276 height 26
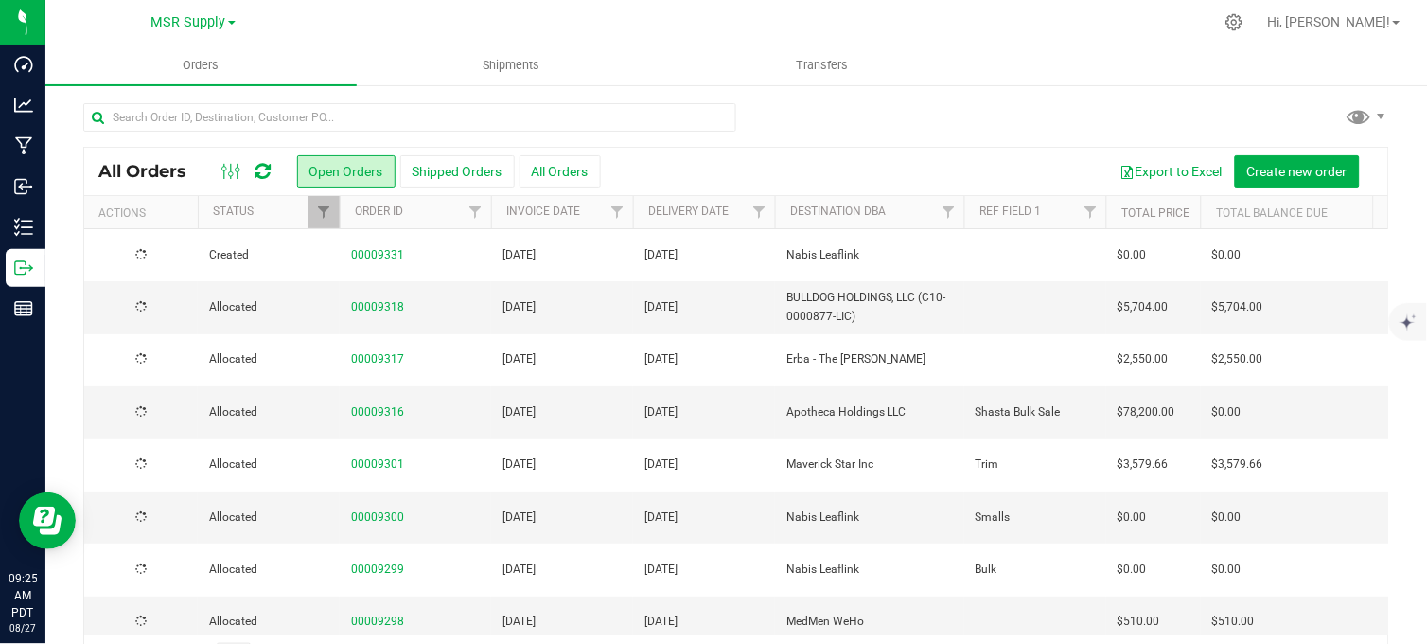
click at [980, 25] on div at bounding box center [776, 22] width 875 height 37
click at [922, 138] on div at bounding box center [736, 125] width 1306 height 44
click at [831, 126] on div at bounding box center [736, 125] width 1306 height 44
click at [668, 17] on div at bounding box center [776, 22] width 875 height 37
click at [374, 14] on div at bounding box center [776, 22] width 875 height 37
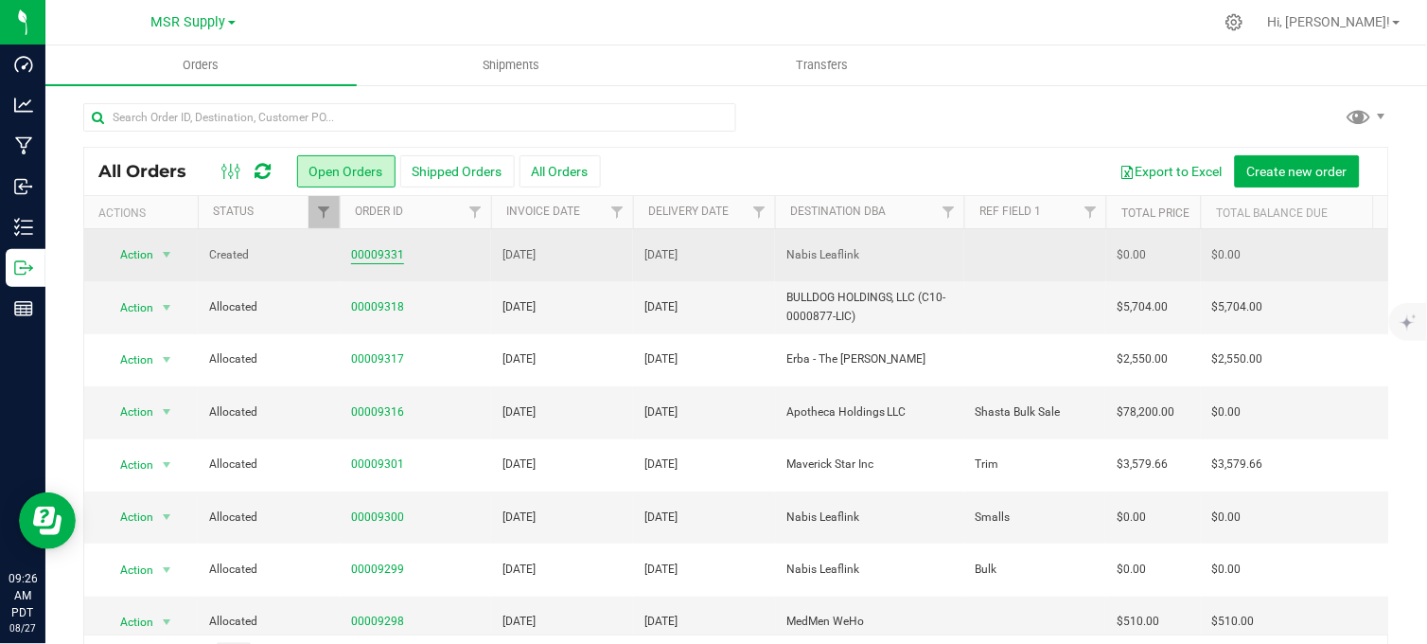
click at [398, 256] on link "00009331" at bounding box center [377, 255] width 53 height 18
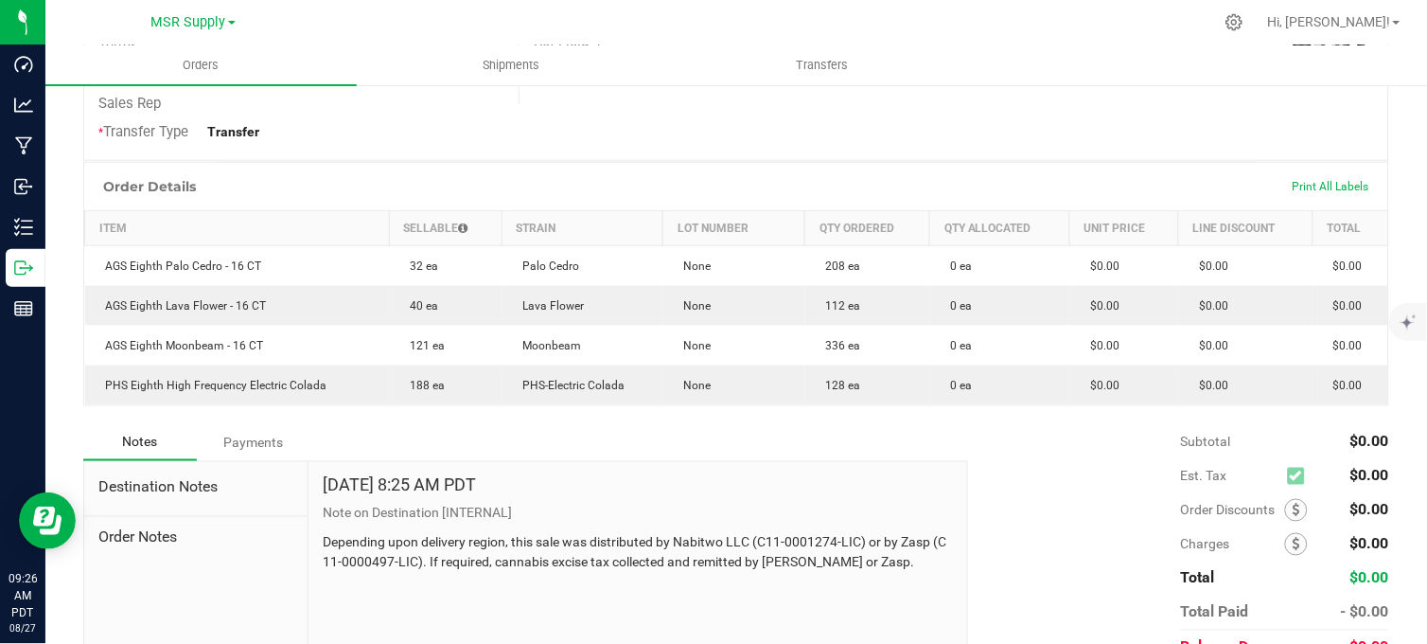
scroll to position [521, 0]
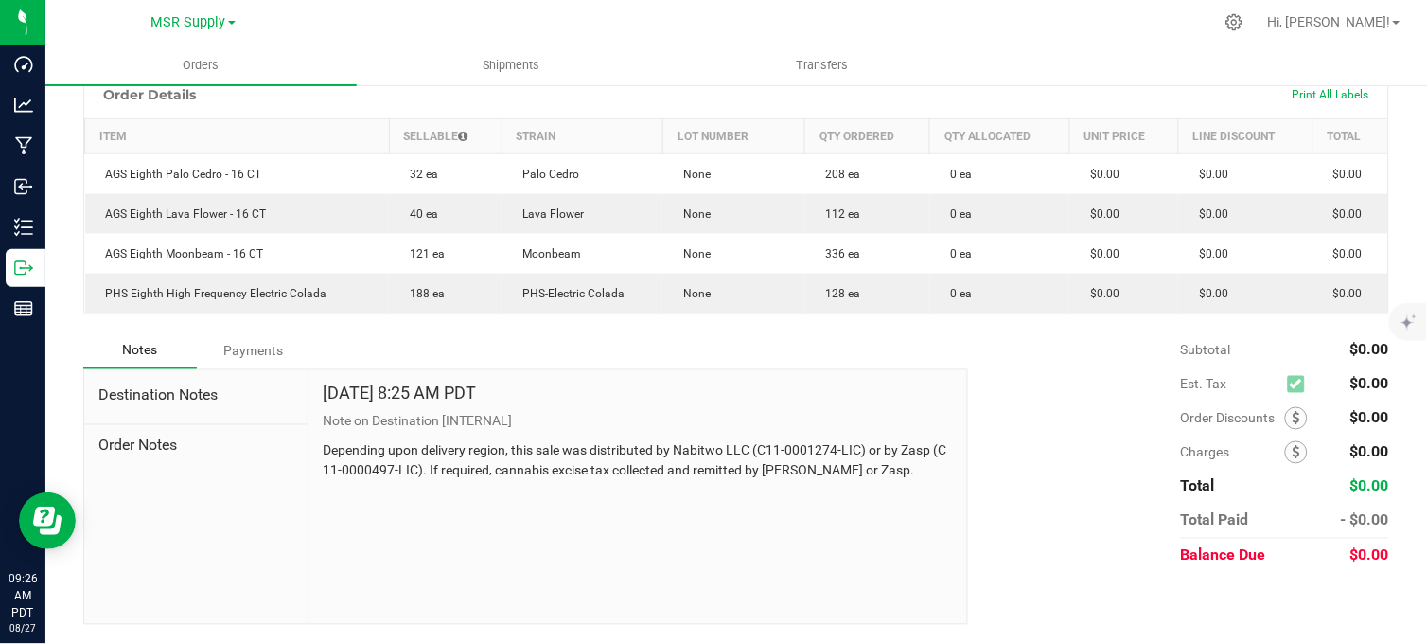
click at [858, 345] on div "Notes Payments" at bounding box center [518, 351] width 871 height 36
click at [478, 344] on div "Notes Payments" at bounding box center [518, 351] width 871 height 36
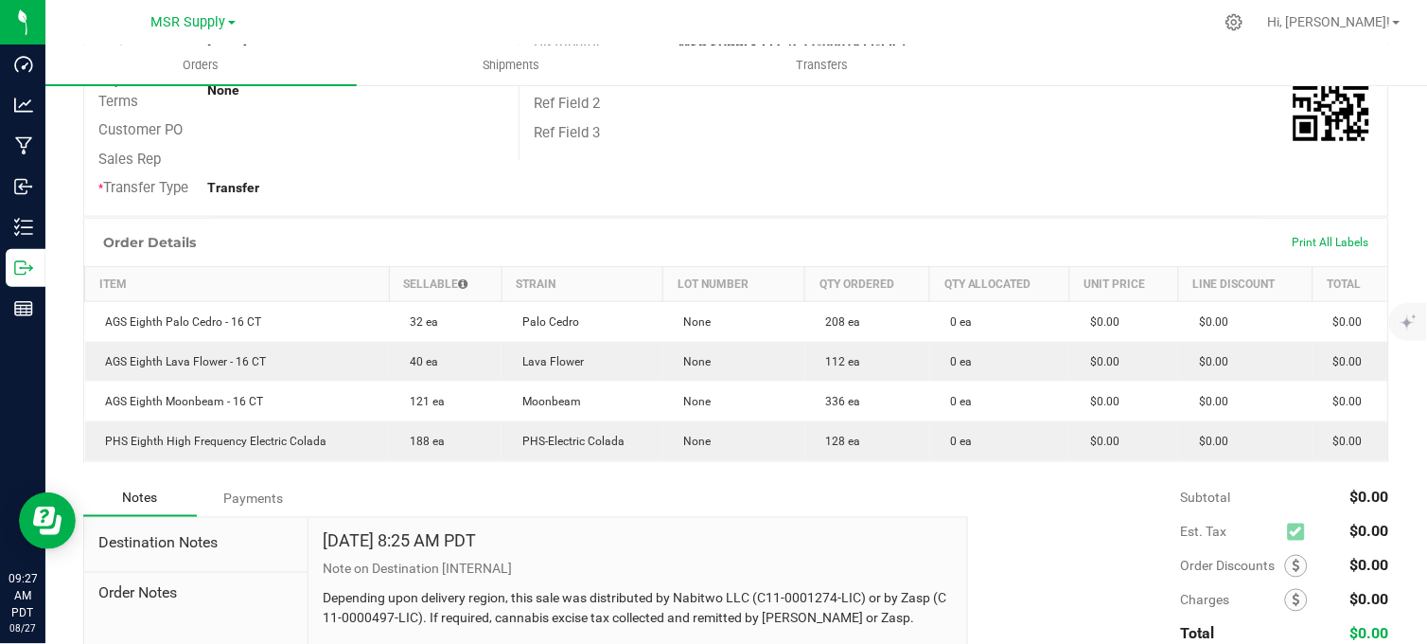
scroll to position [0, 0]
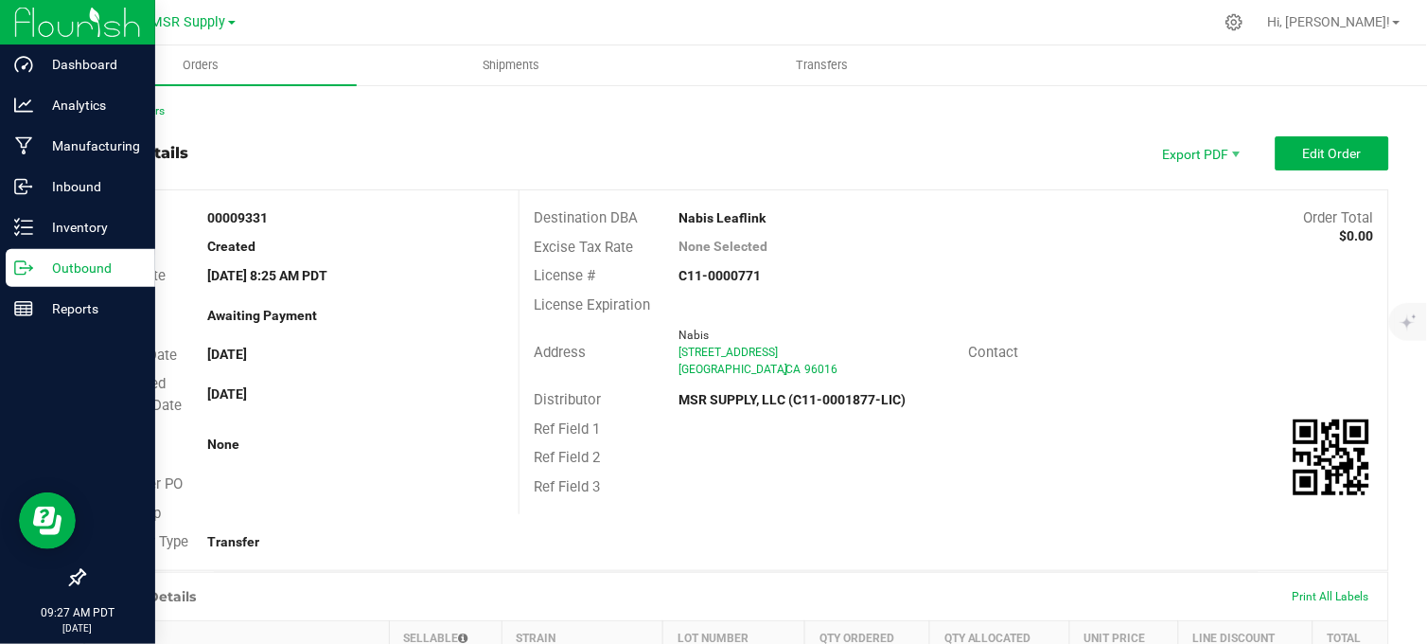
click at [50, 274] on p "Outbound" at bounding box center [90, 267] width 114 height 23
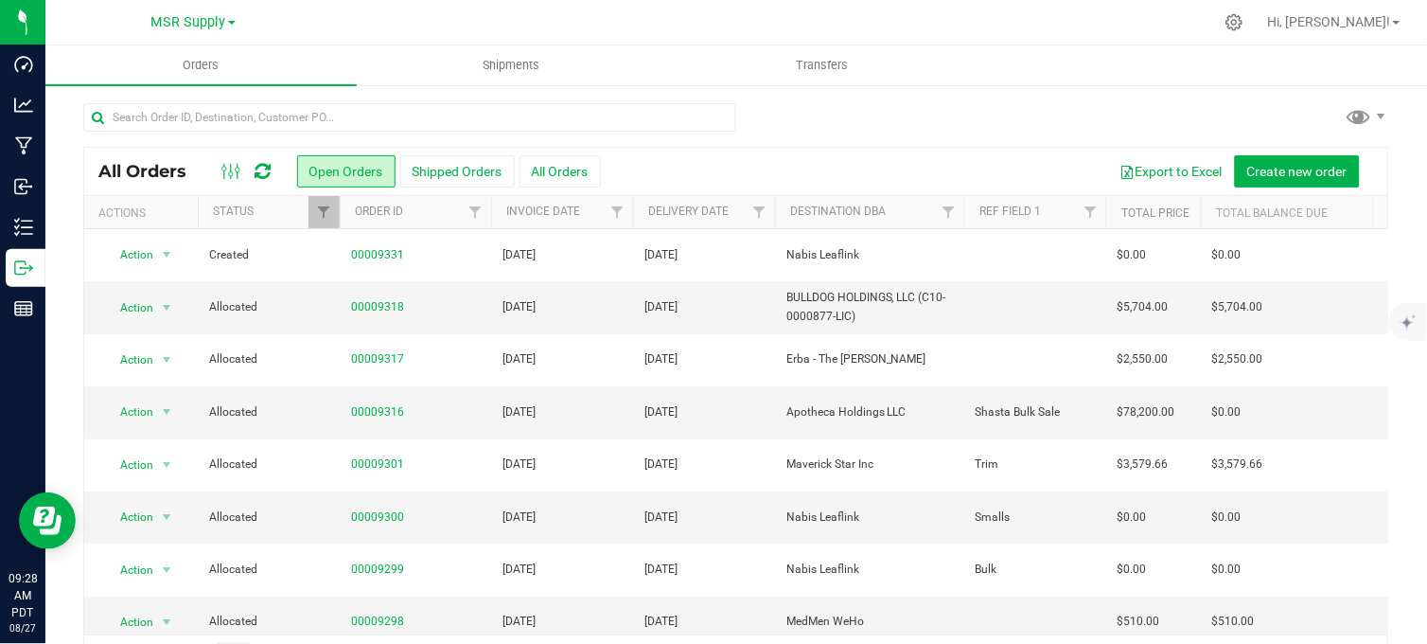
click at [878, 104] on div at bounding box center [736, 125] width 1306 height 44
click at [857, 117] on div at bounding box center [736, 125] width 1306 height 44
drag, startPoint x: 204, startPoint y: 27, endPoint x: 193, endPoint y: 44, distance: 20.5
click at [204, 27] on span "MSR Supply" at bounding box center [188, 22] width 75 height 16
click at [134, 99] on link "Nabis" at bounding box center [193, 93] width 276 height 26
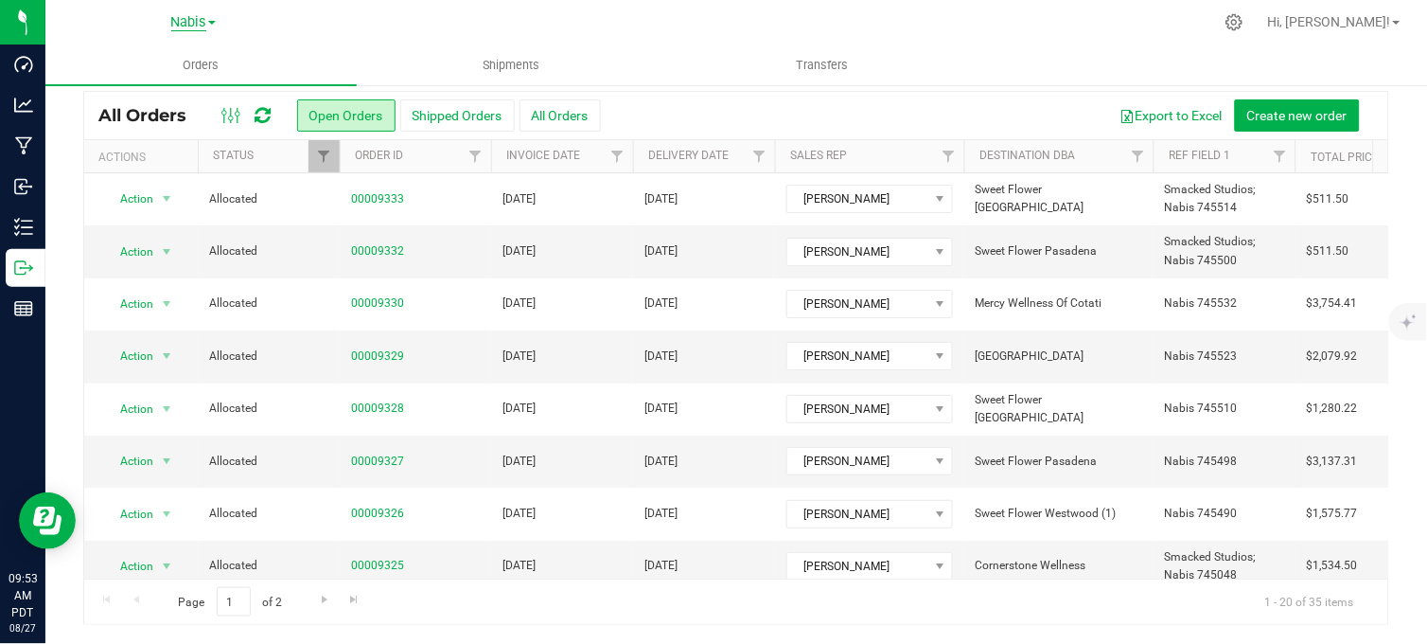
click at [175, 26] on span "Nabis" at bounding box center [188, 22] width 35 height 17
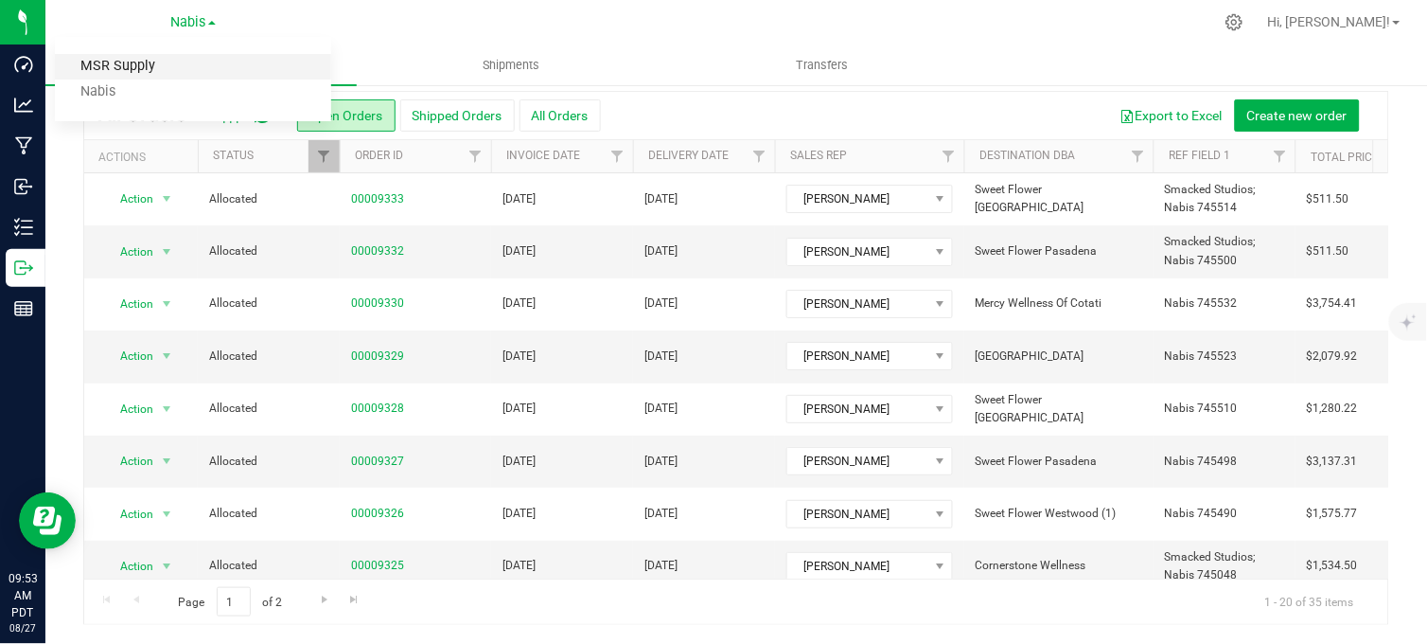
click at [150, 71] on link "MSR Supply" at bounding box center [193, 67] width 276 height 26
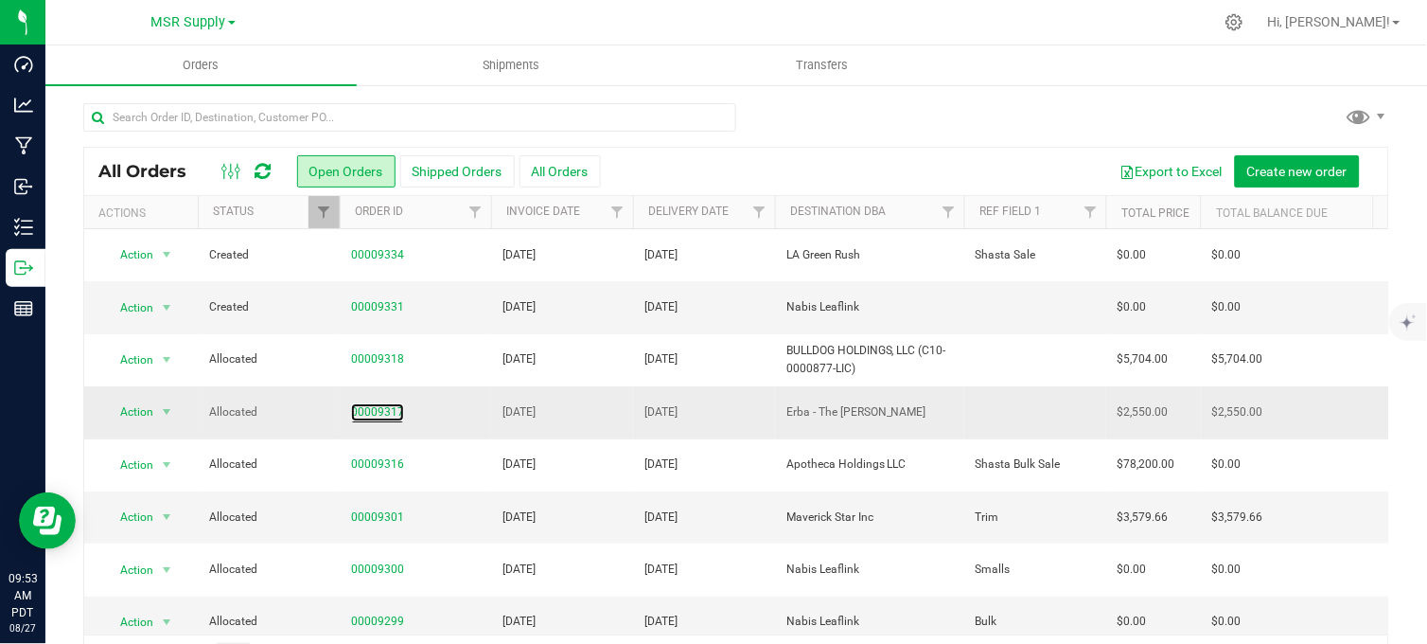
drag, startPoint x: 380, startPoint y: 413, endPoint x: 415, endPoint y: 414, distance: 34.1
click at [380, 413] on link "00009317" at bounding box center [377, 412] width 53 height 18
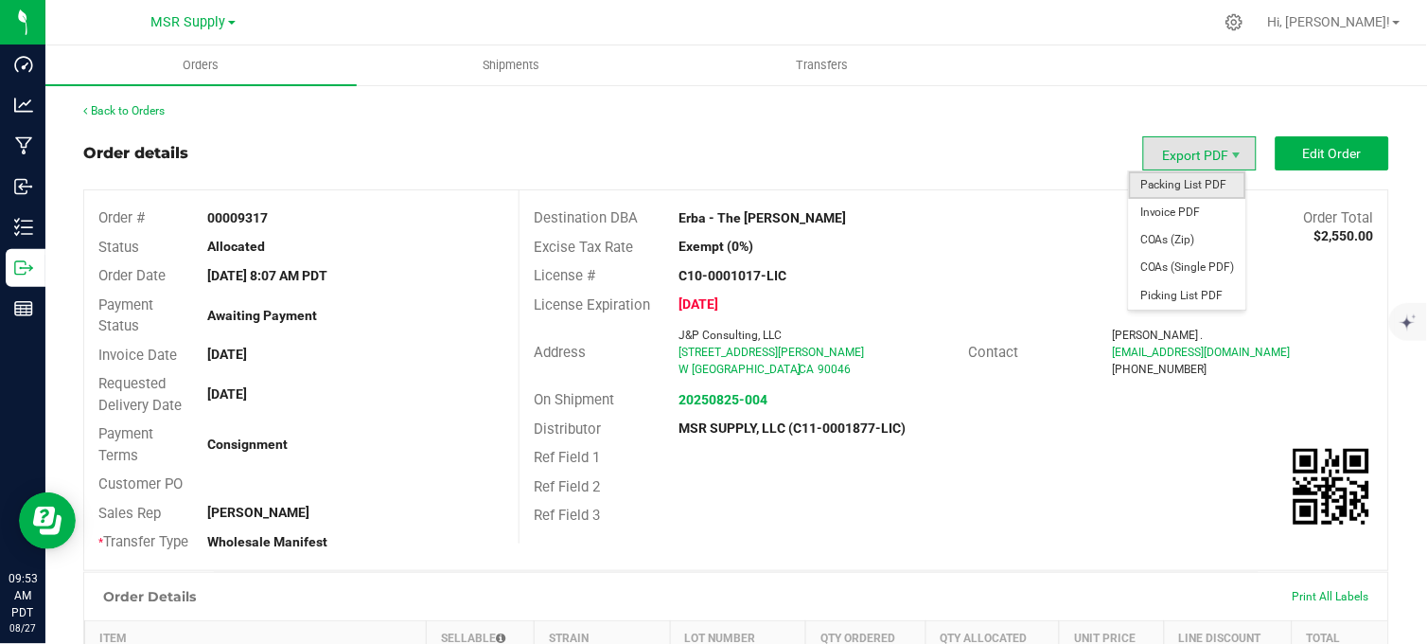
click at [1170, 184] on span "Packing List PDF" at bounding box center [1187, 184] width 117 height 27
